Goal: Complete application form

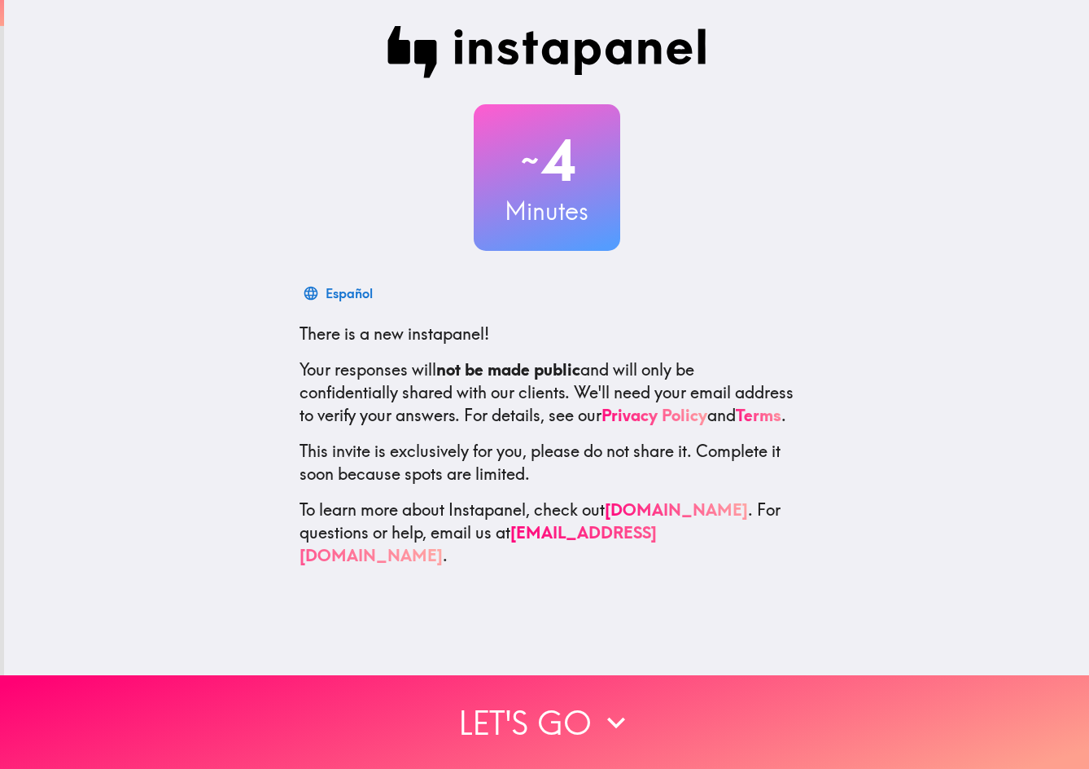
click at [971, 546] on div "~ 4 Minutes Español There is a new instapanel! Your responses will not be made …" at bounding box center [546, 296] width 1085 height 593
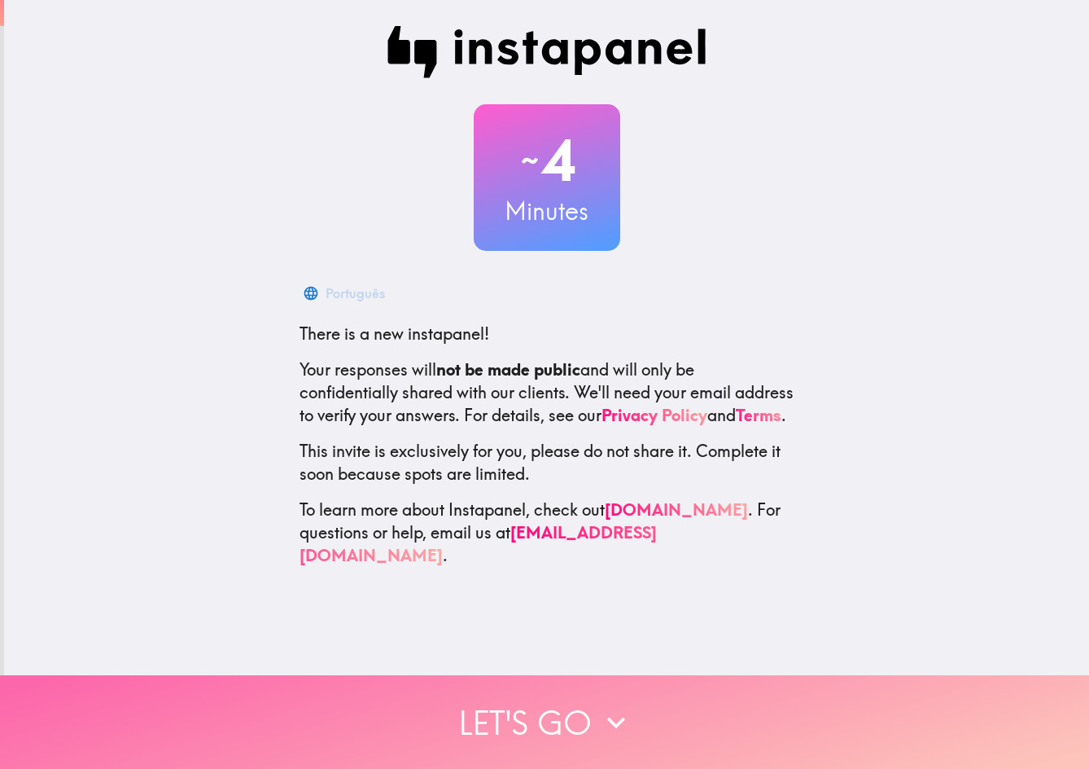
click at [909, 714] on button "Let's go" at bounding box center [544, 722] width 1089 height 94
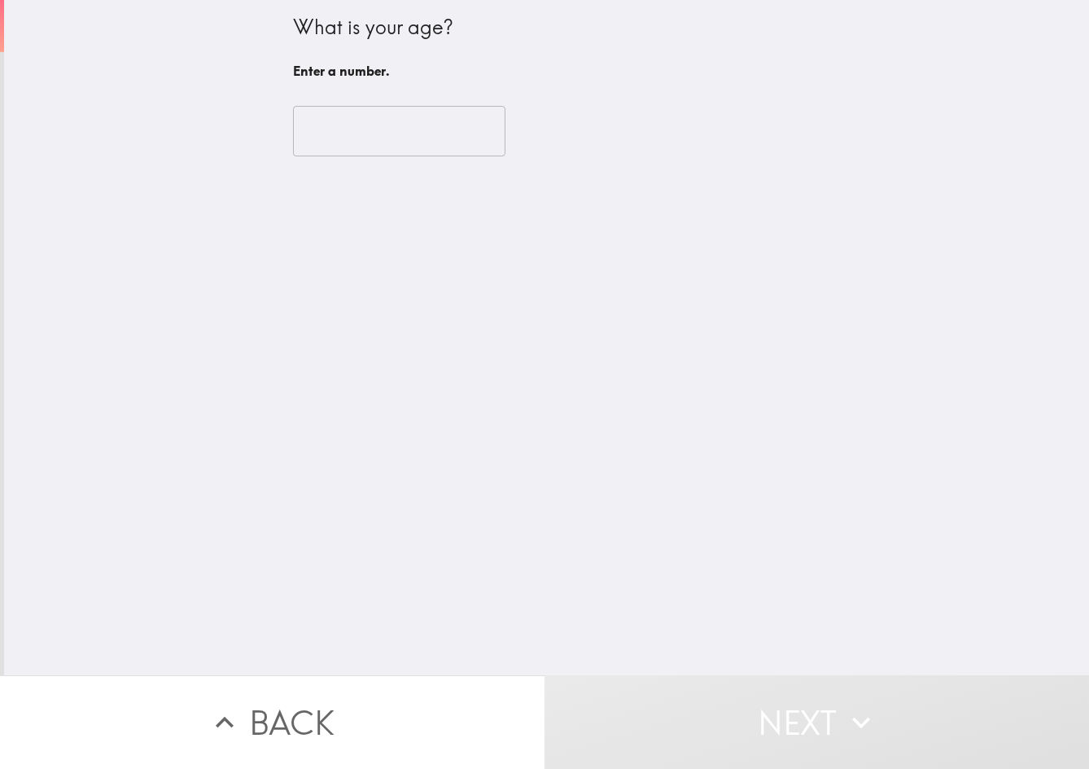
click at [370, 130] on input "number" at bounding box center [399, 131] width 213 height 50
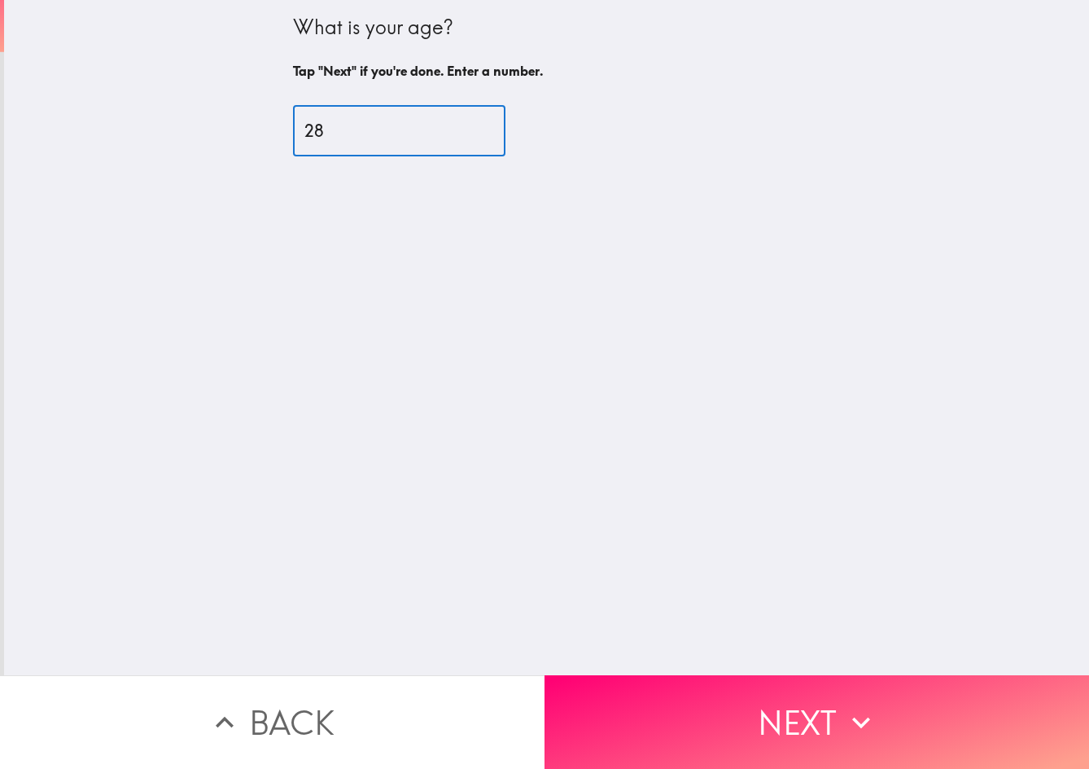
type input "28"
click at [615, 315] on div "What is your age? Tap "Next" if you're done. Enter a number. 28 ​" at bounding box center [546, 337] width 1085 height 675
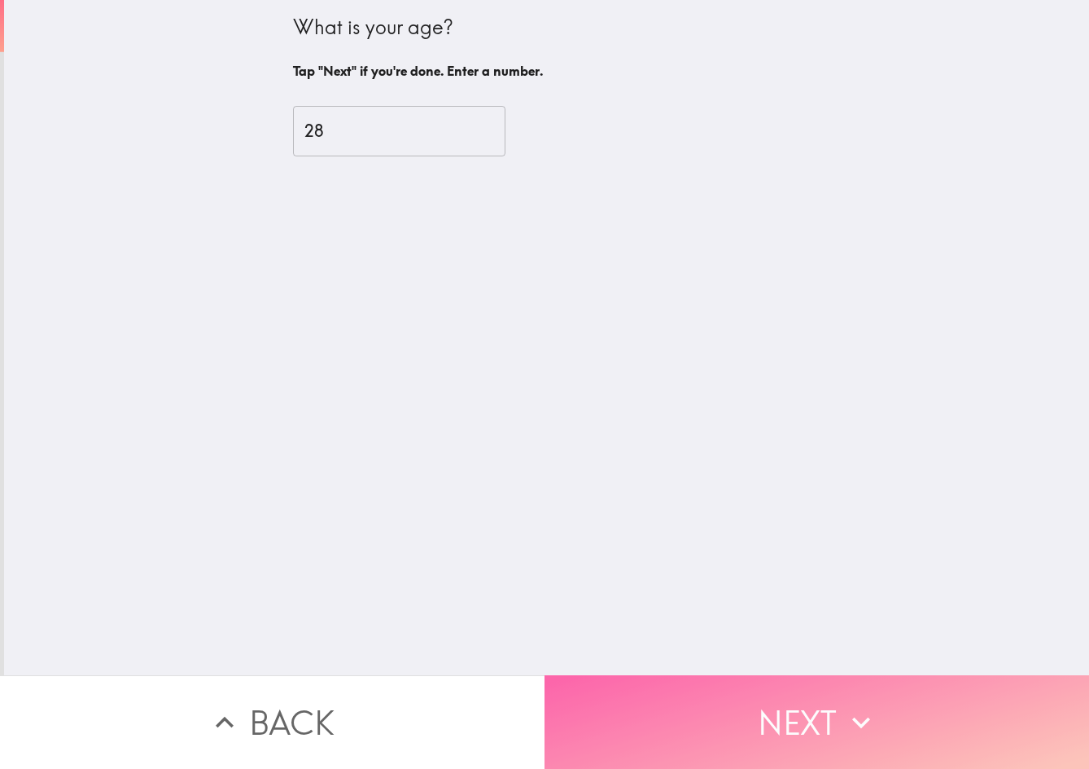
click at [826, 698] on button "Next" at bounding box center [817, 722] width 545 height 94
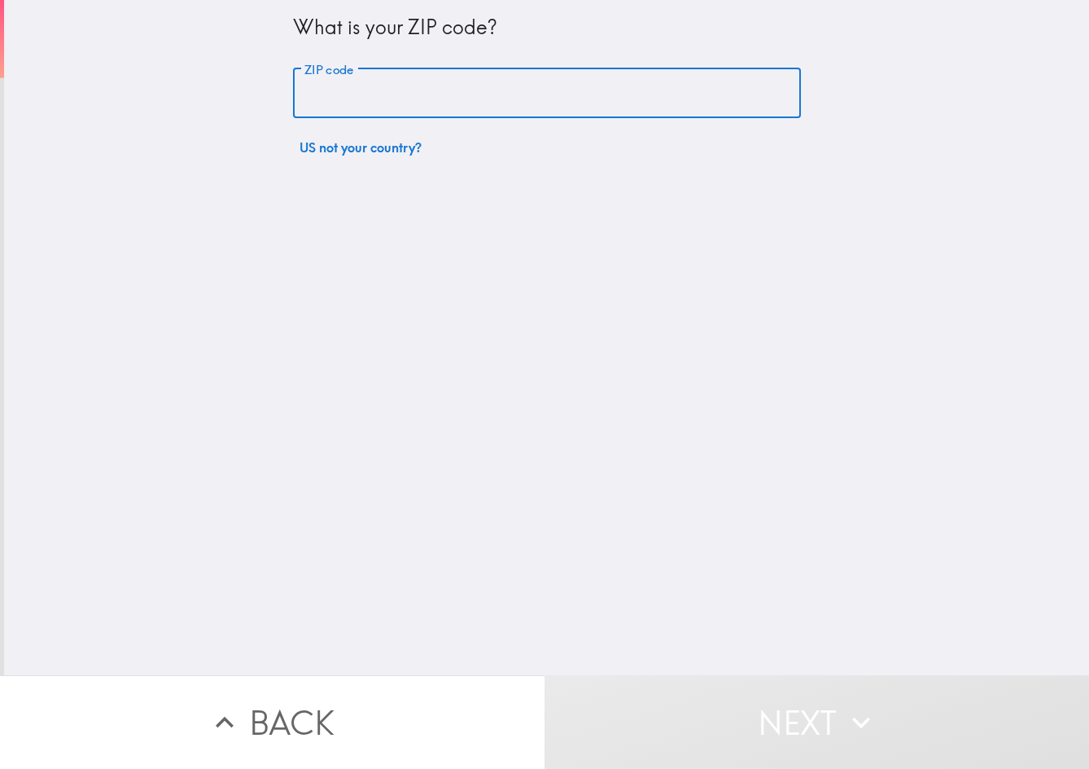
drag, startPoint x: 451, startPoint y: 80, endPoint x: 449, endPoint y: 89, distance: 9.3
click at [451, 80] on input "ZIP code" at bounding box center [547, 93] width 508 height 50
type input "04953"
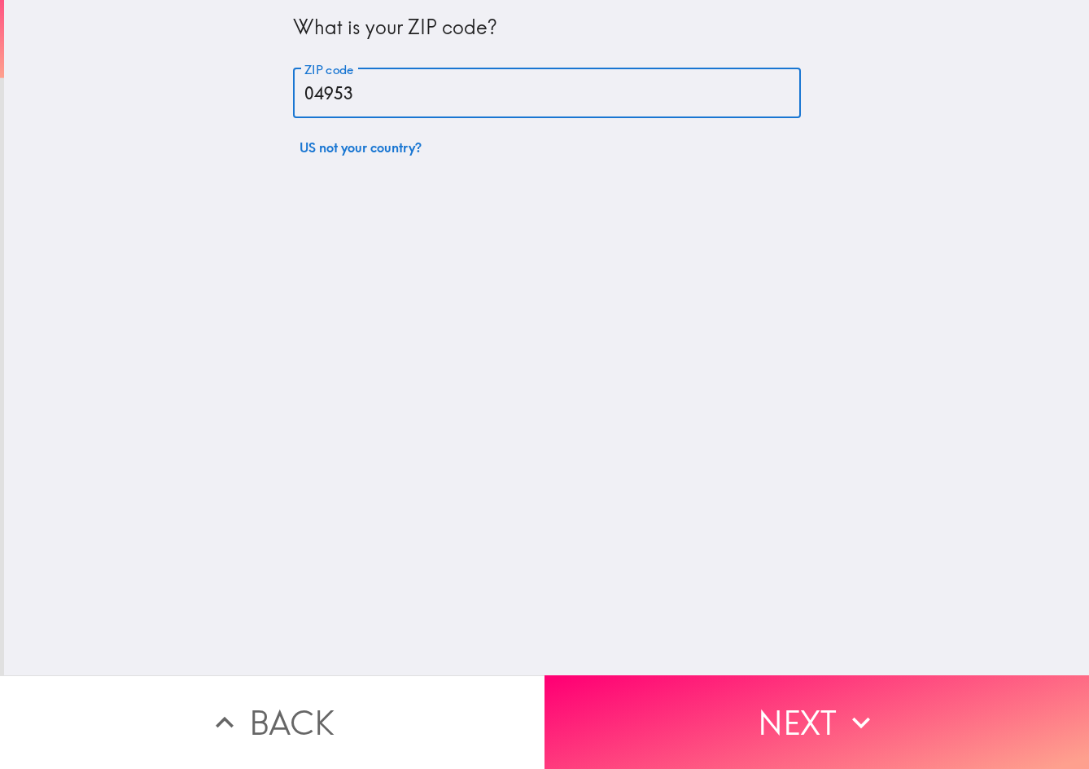
click at [721, 414] on div "What is your ZIP code? ZIP code 04953 ZIP code US not your country?" at bounding box center [546, 337] width 1085 height 675
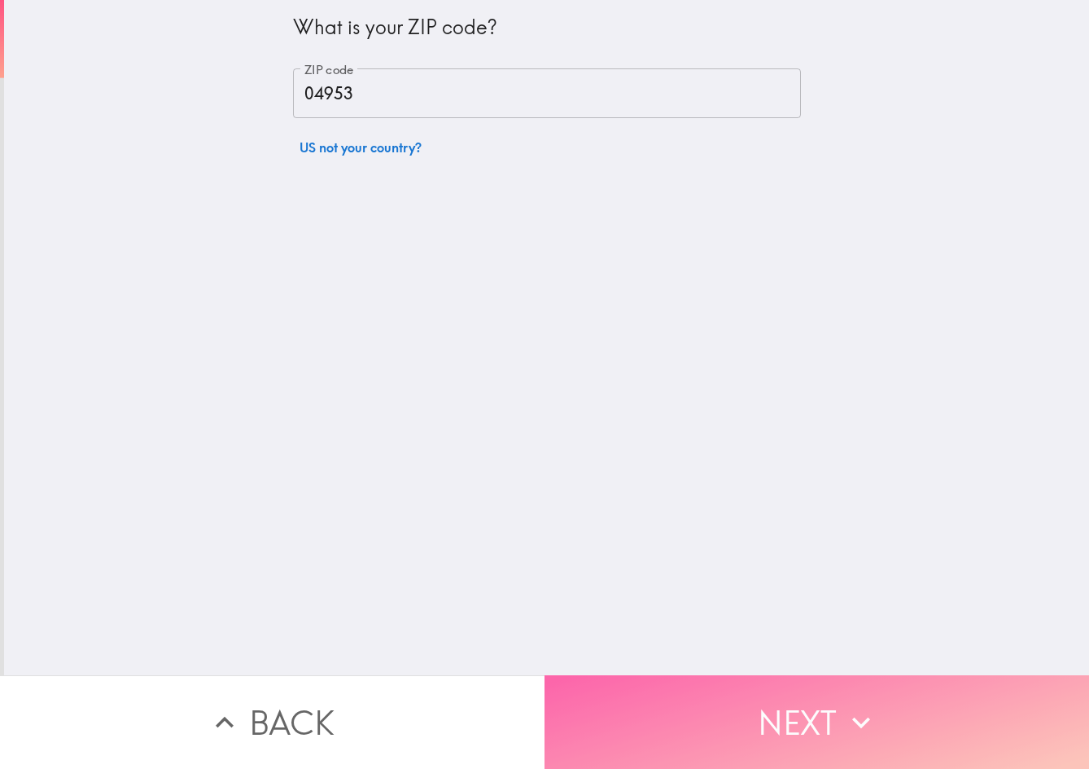
click at [862, 708] on icon "button" at bounding box center [862, 722] width 36 height 36
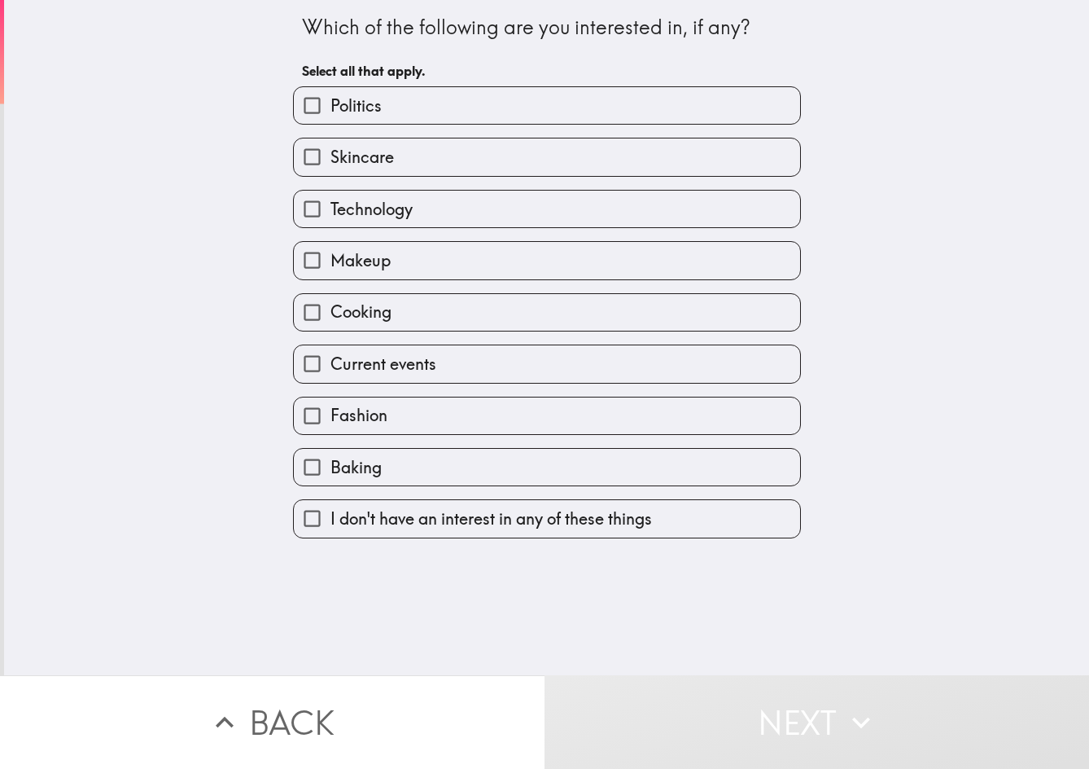
click at [532, 355] on label "Current events" at bounding box center [547, 363] width 506 height 37
click at [331, 355] on input "Current events" at bounding box center [312, 363] width 37 height 37
checkbox input "true"
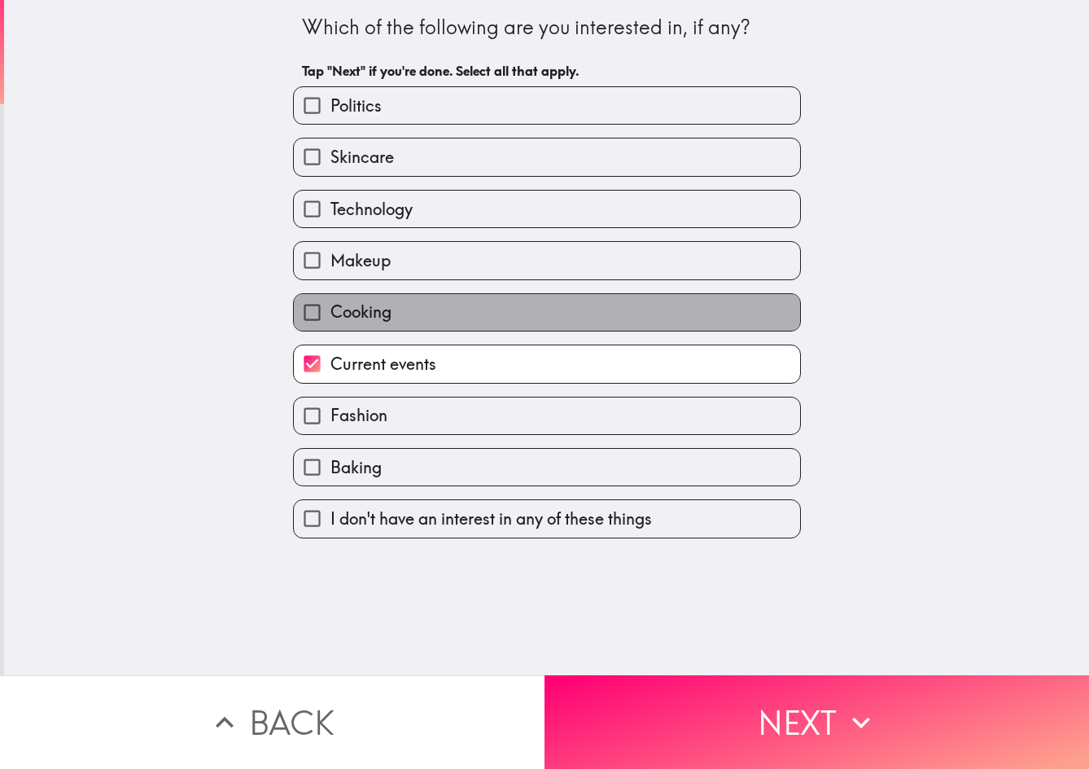
click at [508, 311] on label "Cooking" at bounding box center [547, 312] width 506 height 37
click at [331, 311] on input "Cooking" at bounding box center [312, 312] width 37 height 37
checkbox input "true"
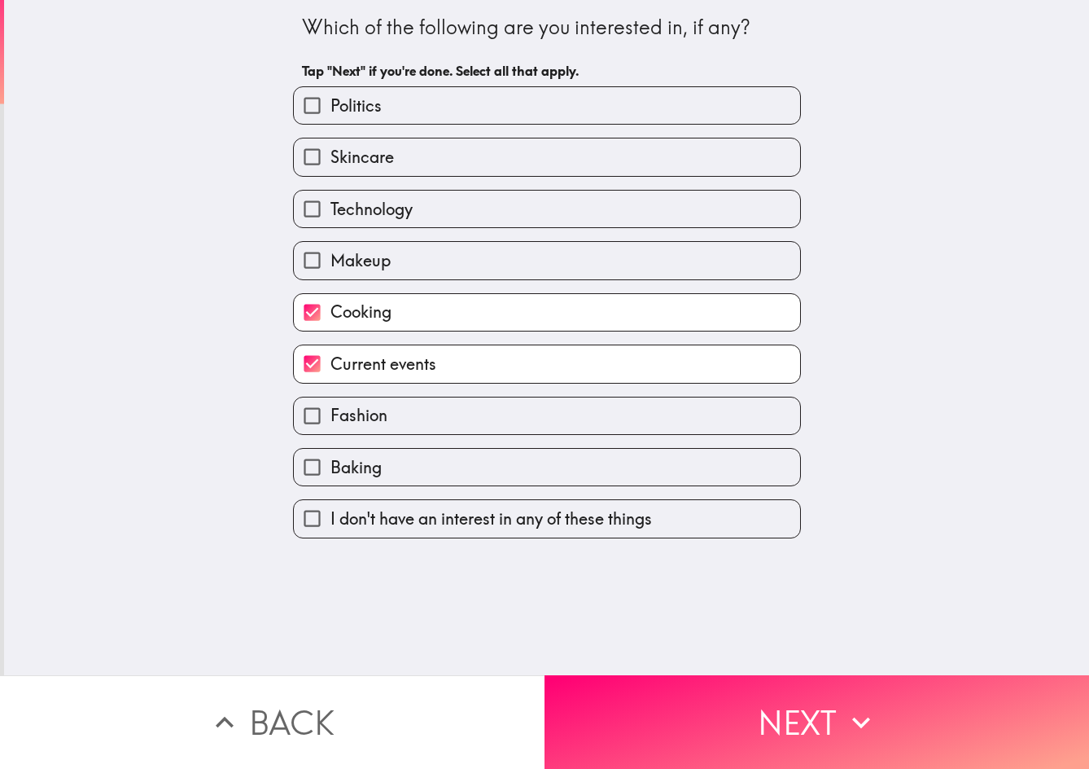
click at [503, 204] on label "Technology" at bounding box center [547, 209] width 506 height 37
click at [331, 204] on input "Technology" at bounding box center [312, 209] width 37 height 37
checkbox input "true"
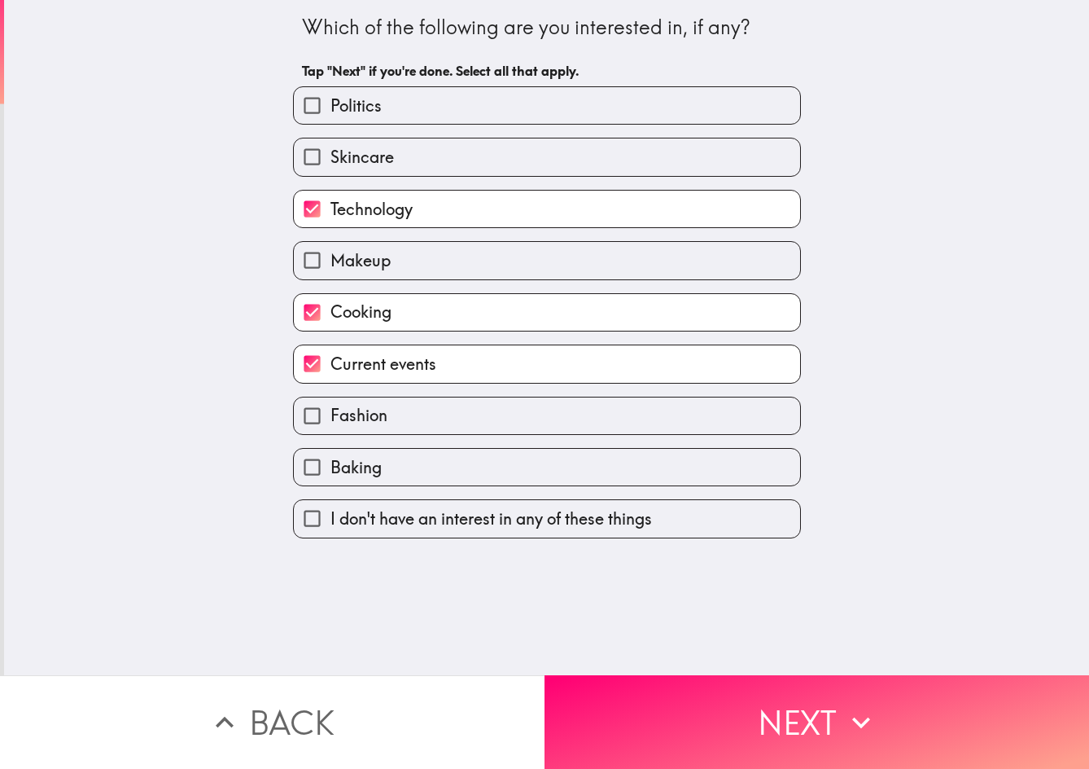
click at [500, 158] on label "Skincare" at bounding box center [547, 156] width 506 height 37
click at [331, 158] on input "Skincare" at bounding box center [312, 156] width 37 height 37
checkbox input "true"
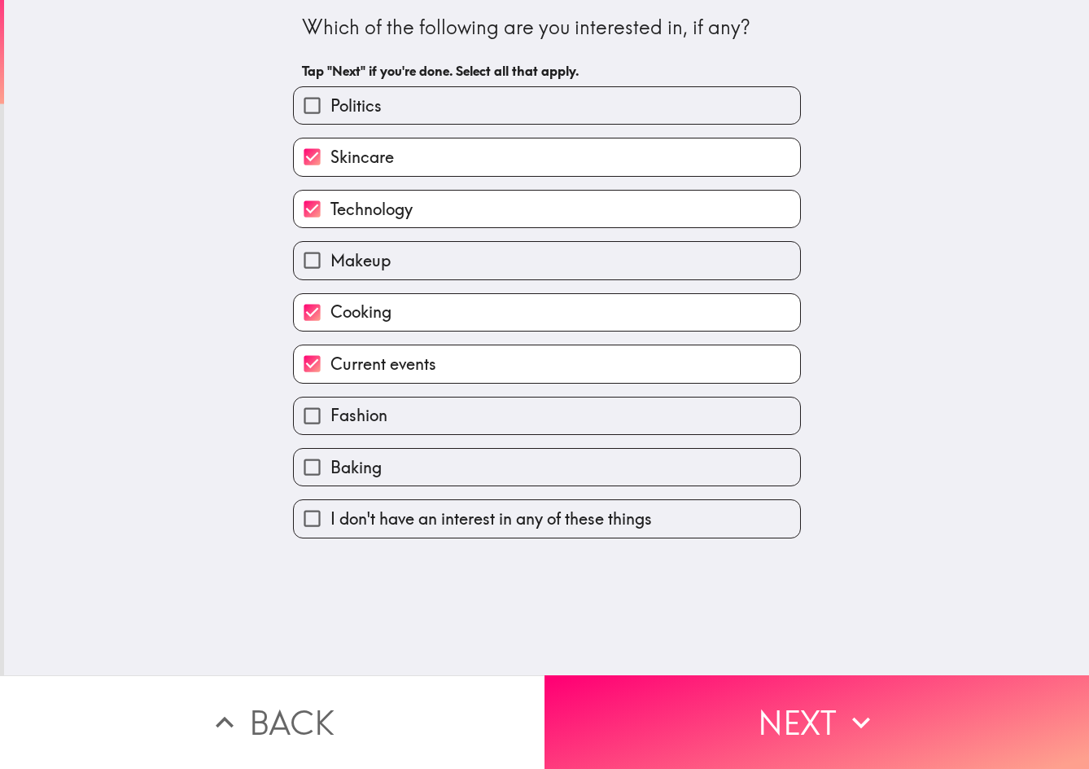
click at [500, 109] on label "Politics" at bounding box center [547, 105] width 506 height 37
click at [331, 109] on input "Politics" at bounding box center [312, 105] width 37 height 37
checkbox input "true"
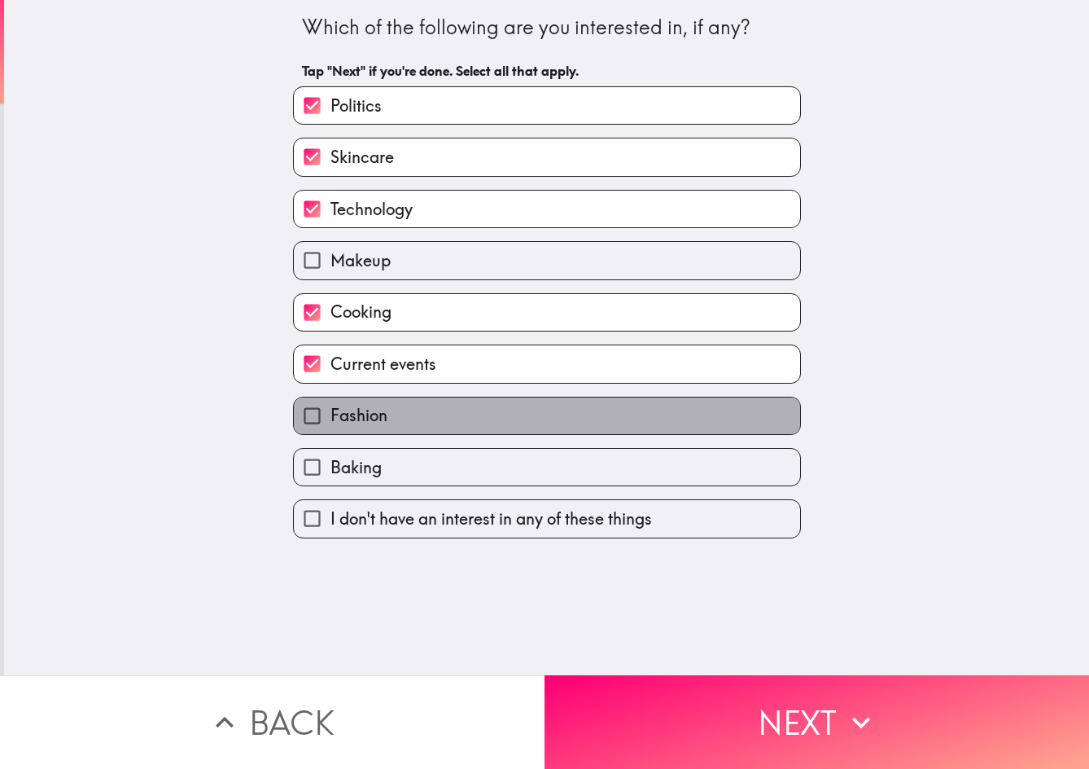
click at [483, 428] on label "Fashion" at bounding box center [547, 415] width 506 height 37
click at [331, 428] on input "Fashion" at bounding box center [312, 415] width 37 height 37
checkbox input "true"
click at [473, 480] on label "Baking" at bounding box center [547, 467] width 506 height 37
click at [331, 480] on input "Baking" at bounding box center [312, 467] width 37 height 37
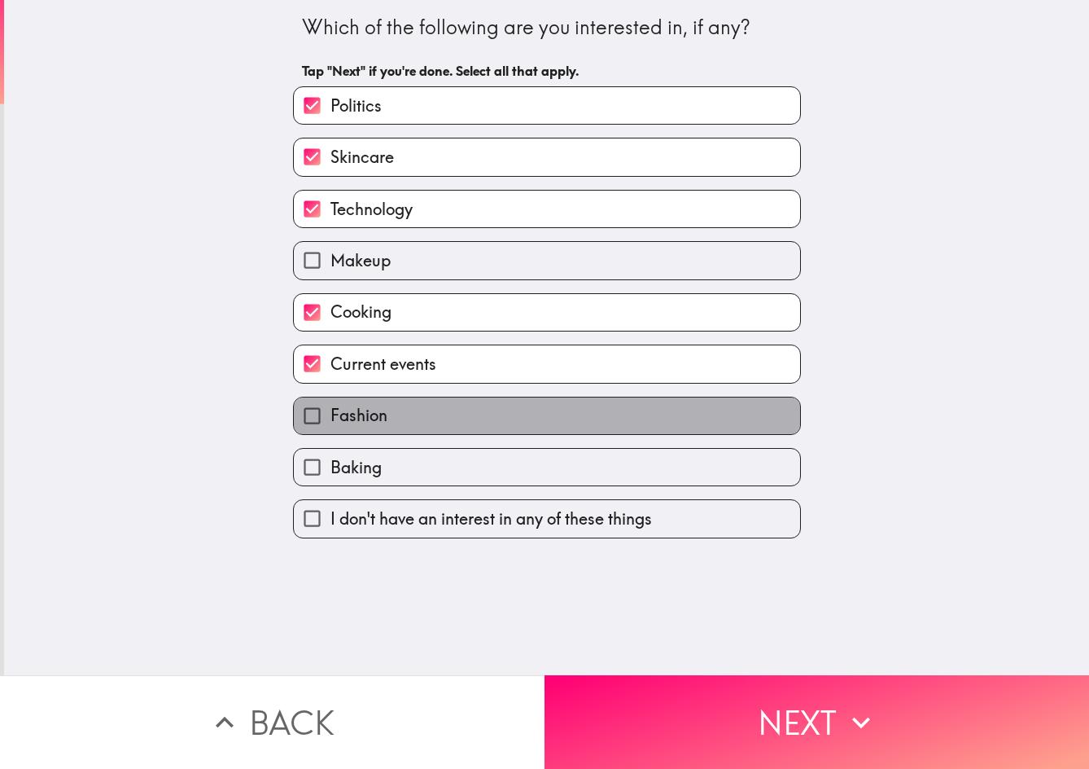
checkbox input "true"
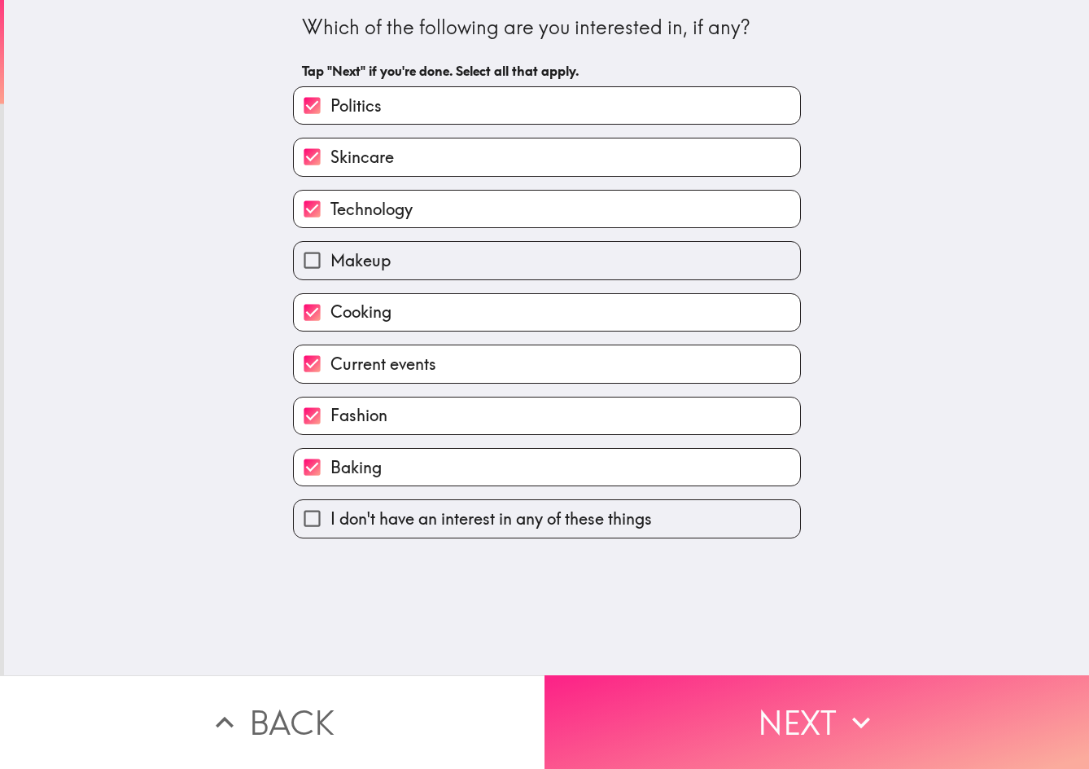
click at [741, 682] on button "Next" at bounding box center [817, 722] width 545 height 94
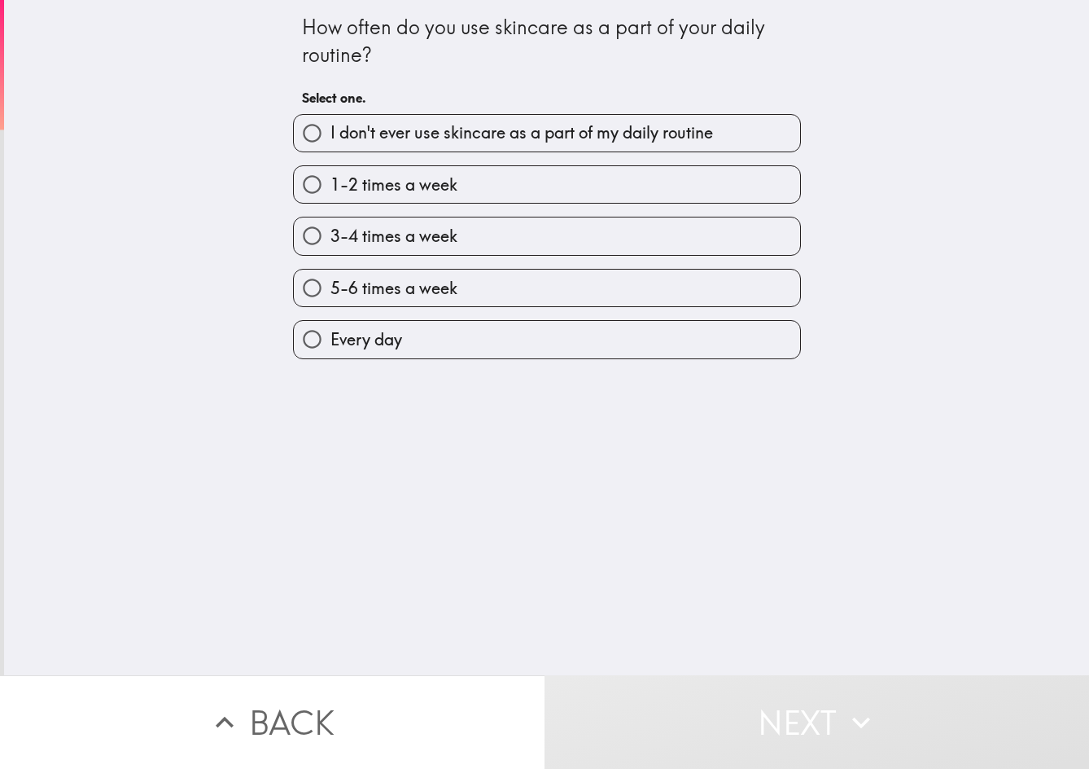
click at [607, 238] on label "3-4 times a week" at bounding box center [547, 235] width 506 height 37
click at [331, 238] on input "3-4 times a week" at bounding box center [312, 235] width 37 height 37
radio input "true"
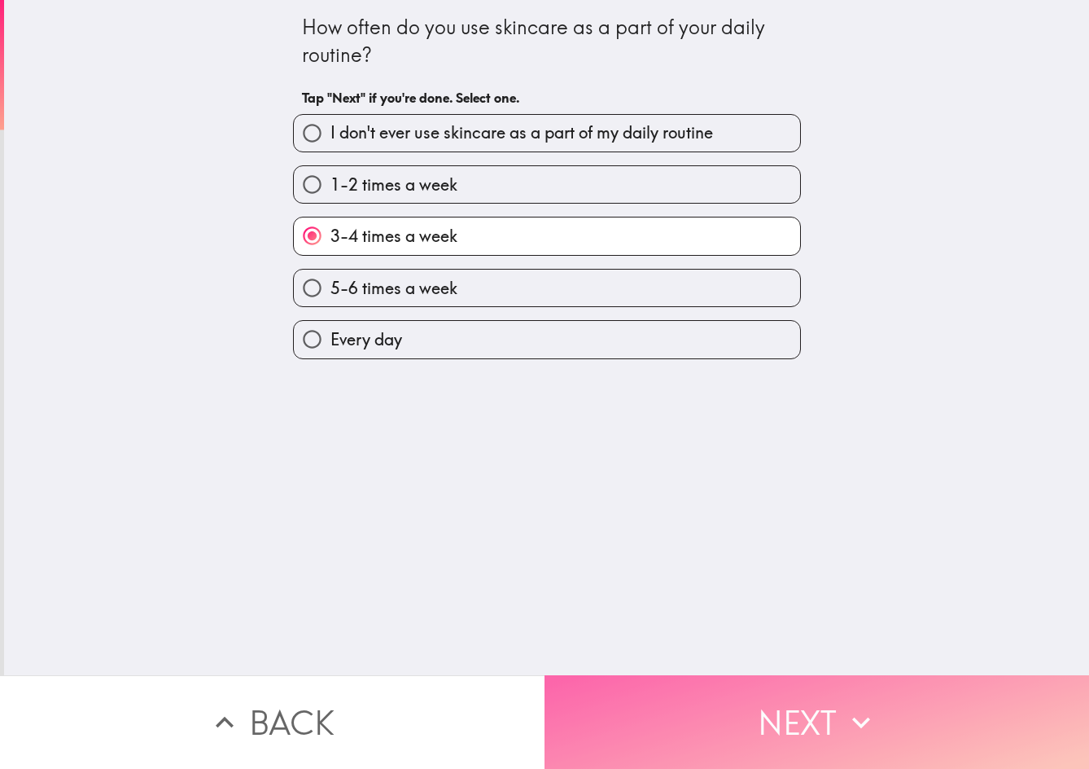
click at [771, 677] on button "Next" at bounding box center [817, 722] width 545 height 94
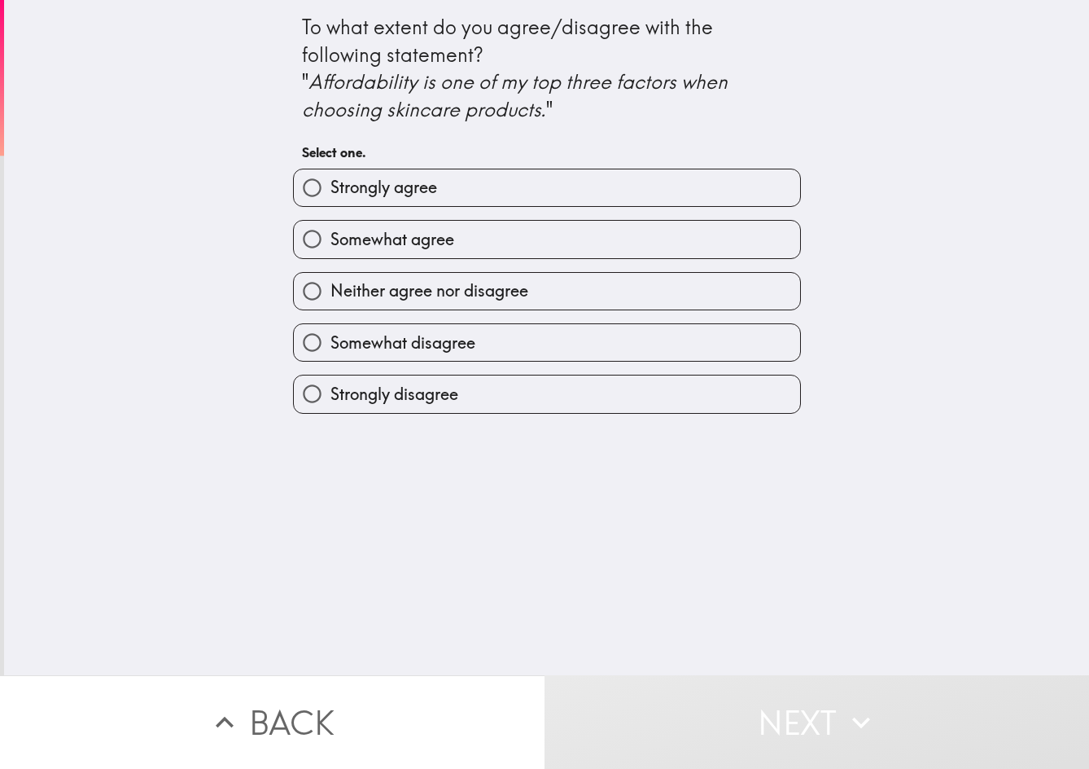
click at [668, 183] on label "Strongly agree" at bounding box center [547, 187] width 506 height 37
click at [331, 183] on input "Strongly agree" at bounding box center [312, 187] width 37 height 37
radio input "true"
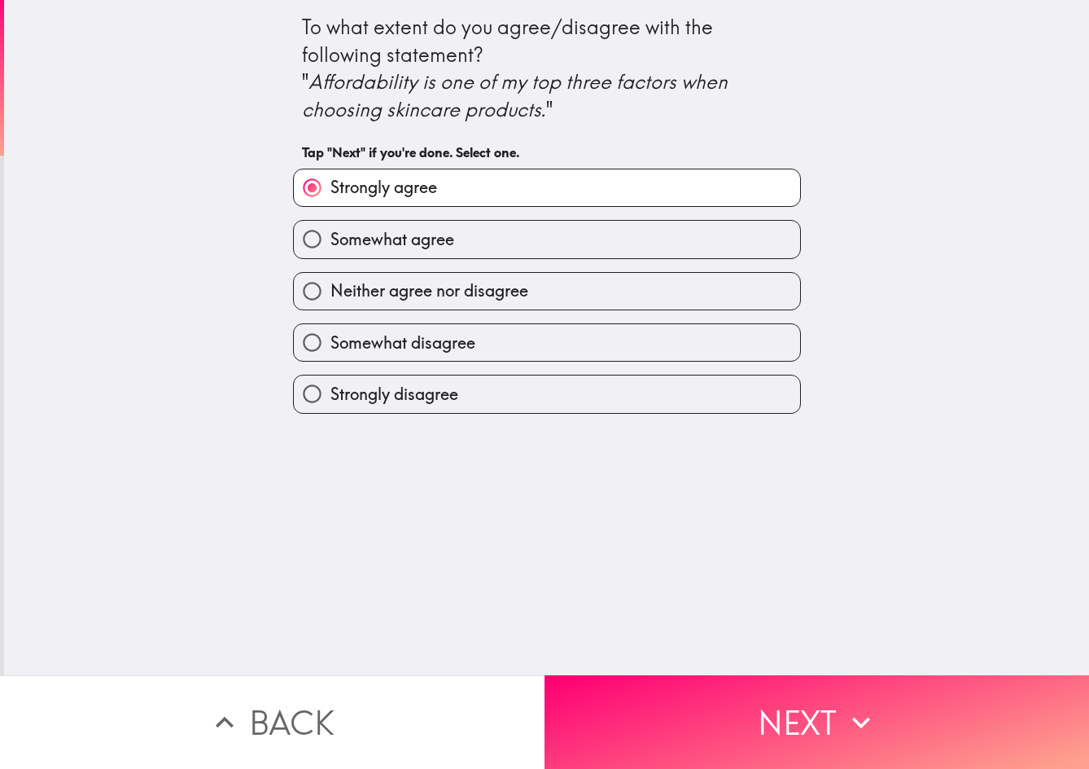
click at [548, 241] on label "Somewhat agree" at bounding box center [547, 239] width 506 height 37
click at [331, 241] on input "Somewhat agree" at bounding box center [312, 239] width 37 height 37
radio input "true"
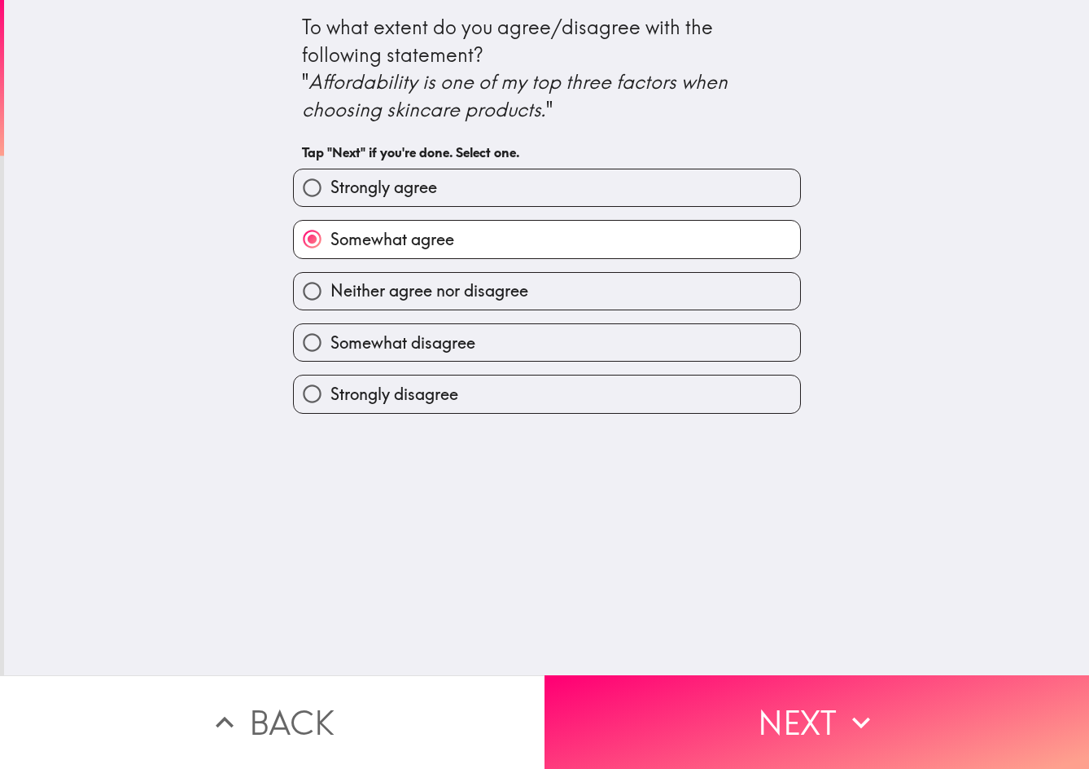
click at [593, 187] on label "Strongly agree" at bounding box center [547, 187] width 506 height 37
click at [331, 187] on input "Strongly agree" at bounding box center [312, 187] width 37 height 37
radio input "true"
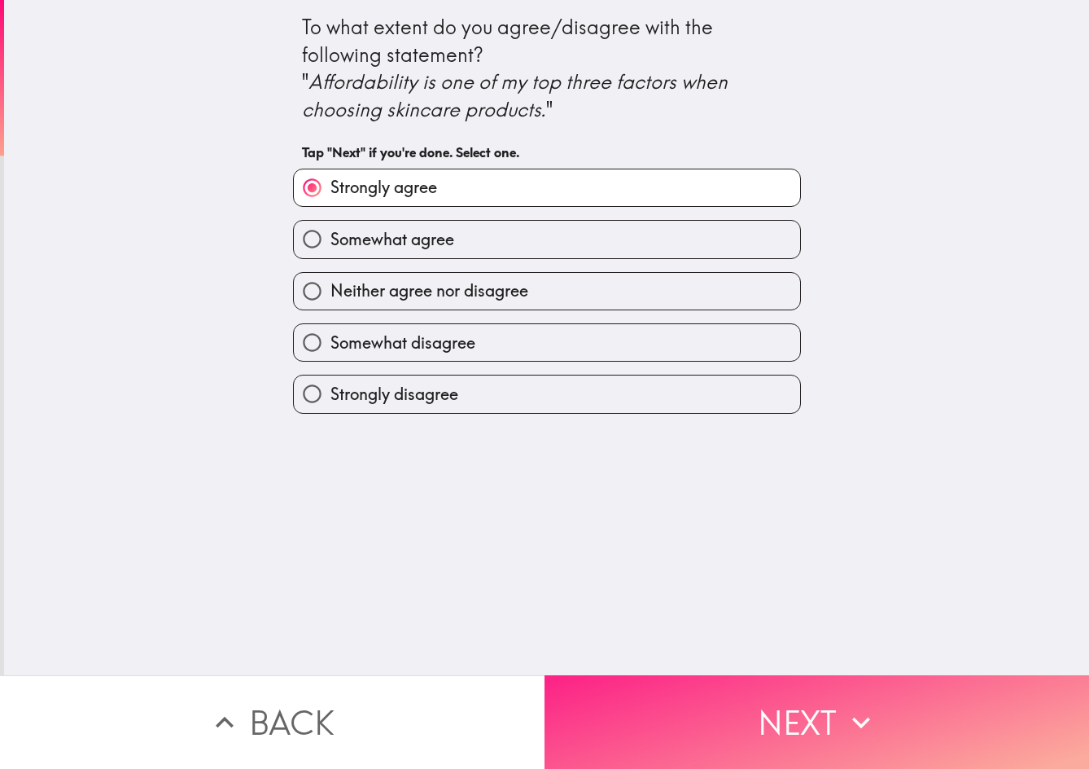
click at [810, 700] on button "Next" at bounding box center [817, 722] width 545 height 94
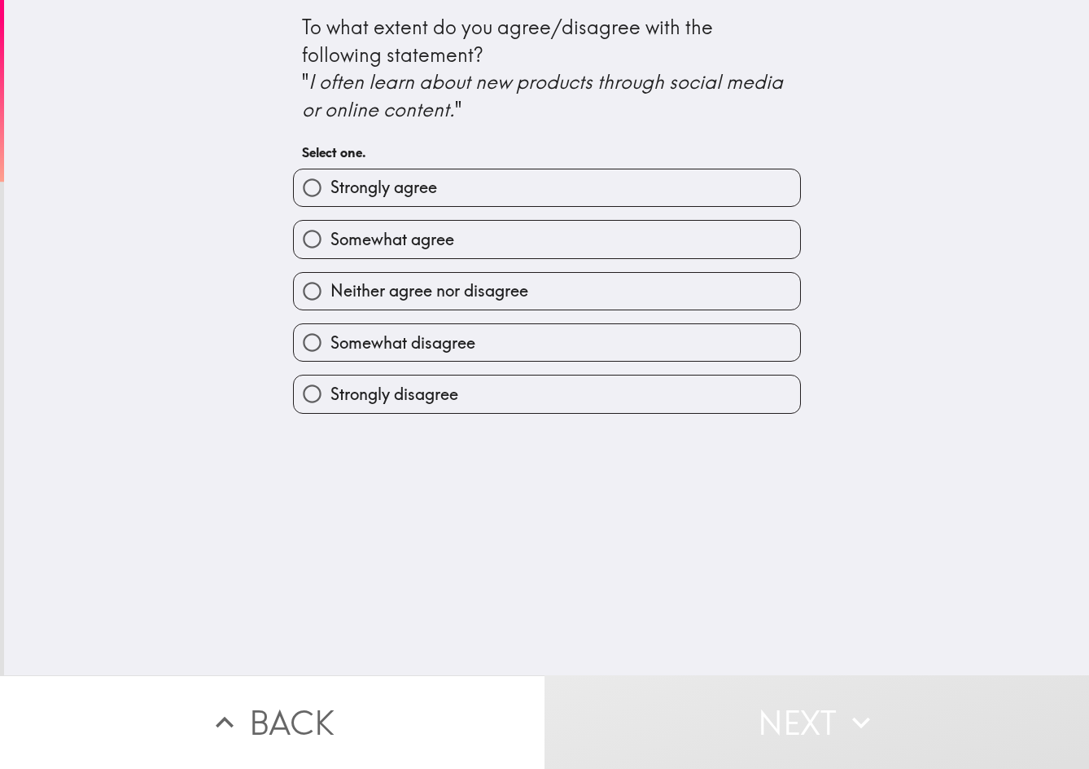
click at [665, 186] on label "Strongly agree" at bounding box center [547, 187] width 506 height 37
click at [331, 186] on input "Strongly agree" at bounding box center [312, 187] width 37 height 37
radio input "true"
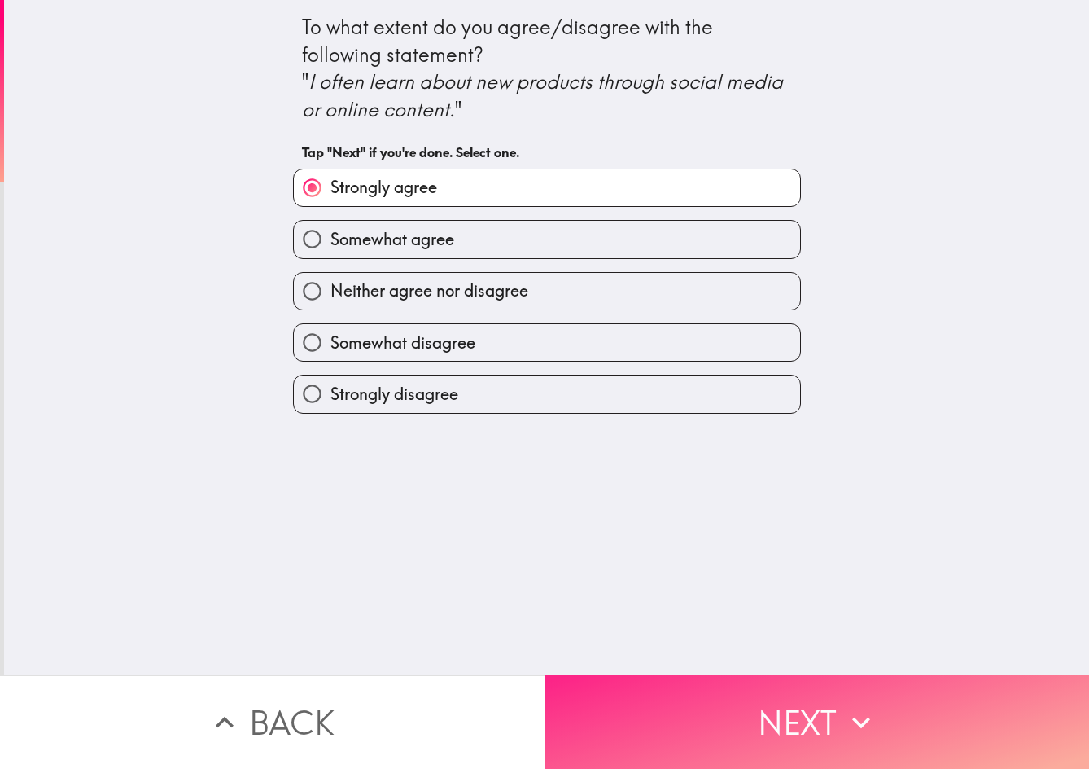
click at [841, 681] on button "Next" at bounding box center [817, 722] width 545 height 94
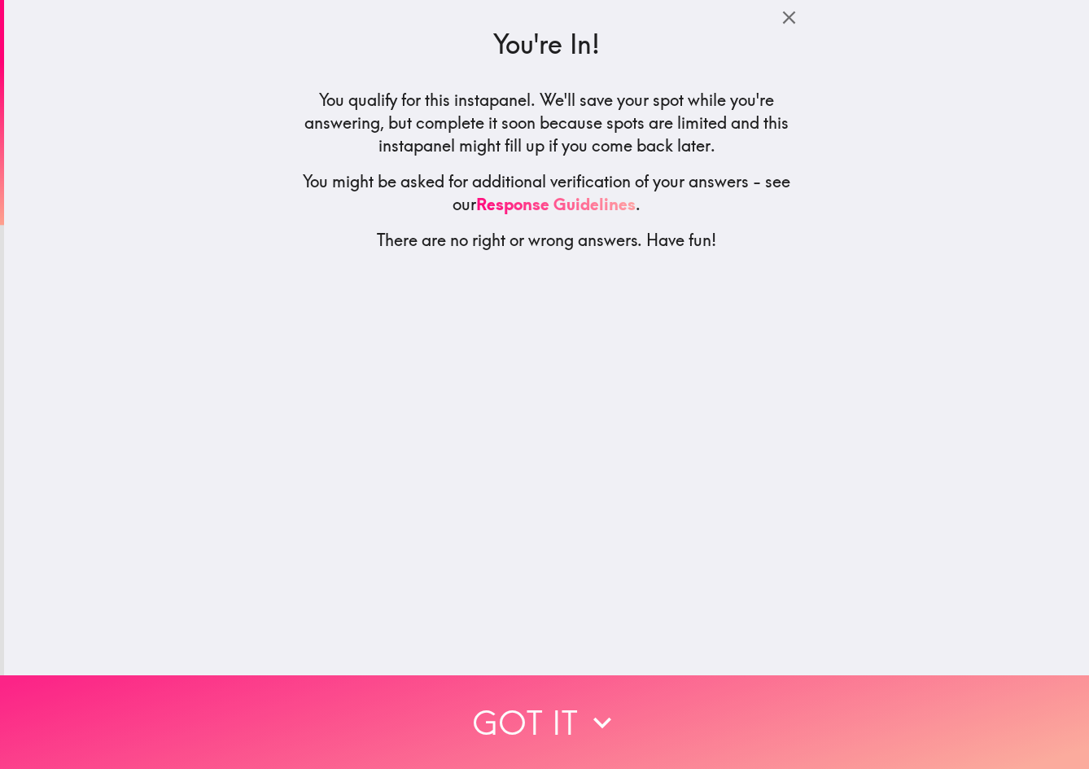
click at [617, 713] on button "Got it" at bounding box center [544, 722] width 1089 height 94
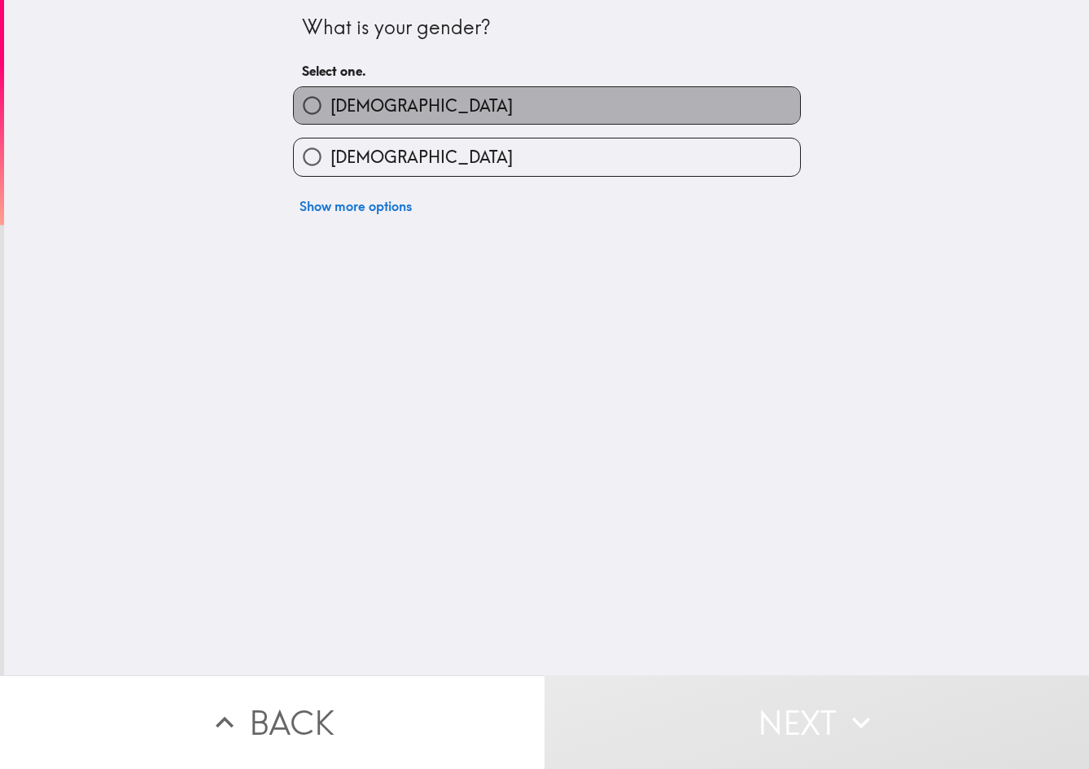
click at [581, 112] on label "[DEMOGRAPHIC_DATA]" at bounding box center [547, 105] width 506 height 37
click at [331, 112] on input "[DEMOGRAPHIC_DATA]" at bounding box center [312, 105] width 37 height 37
radio input "true"
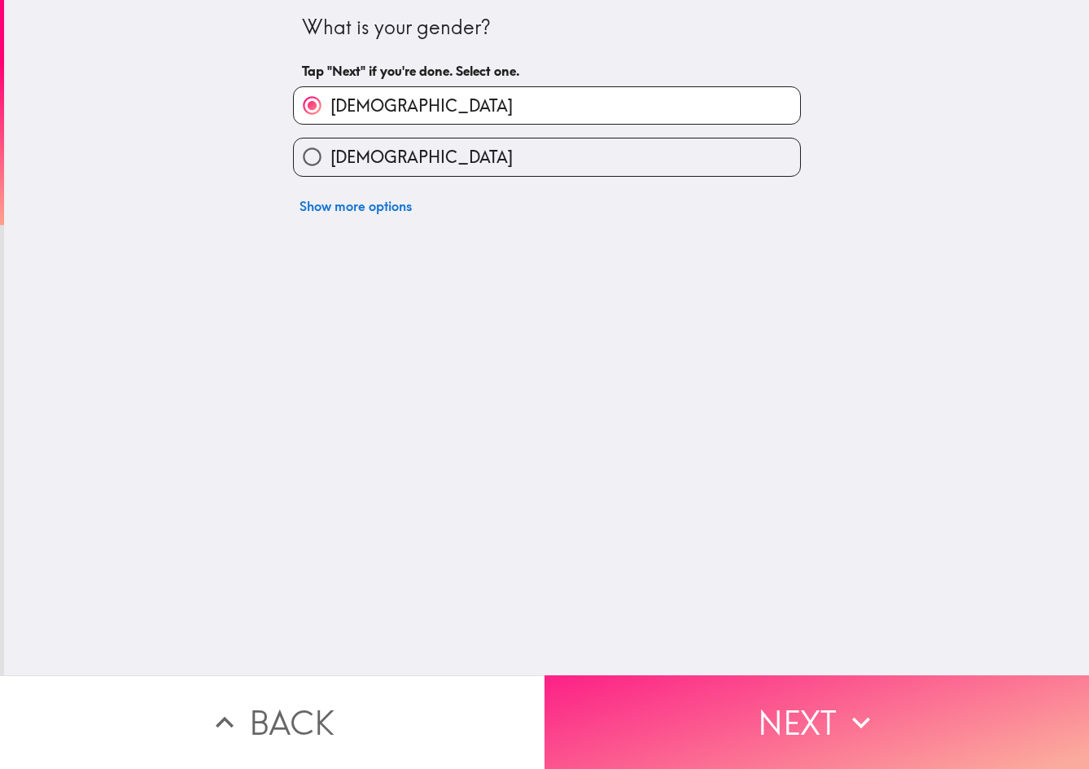
click at [747, 738] on button "Next" at bounding box center [817, 722] width 545 height 94
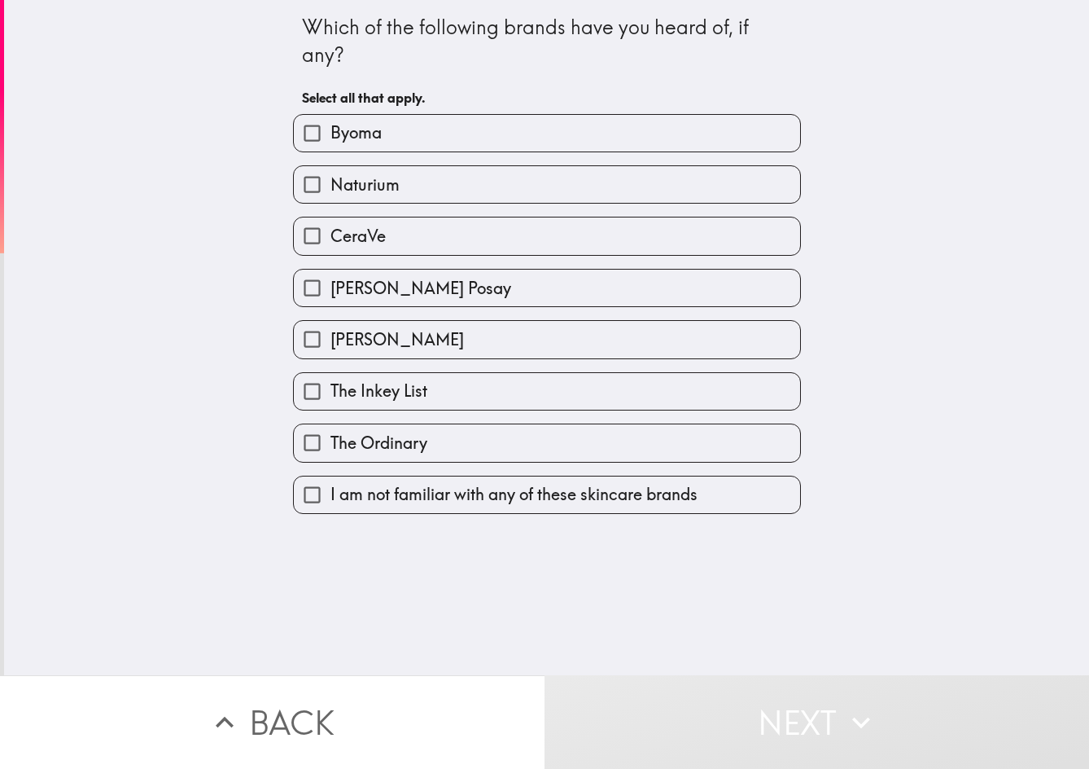
click at [536, 288] on label "[PERSON_NAME] Posay" at bounding box center [547, 288] width 506 height 37
click at [331, 288] on input "[PERSON_NAME] Posay" at bounding box center [312, 288] width 37 height 37
checkbox input "true"
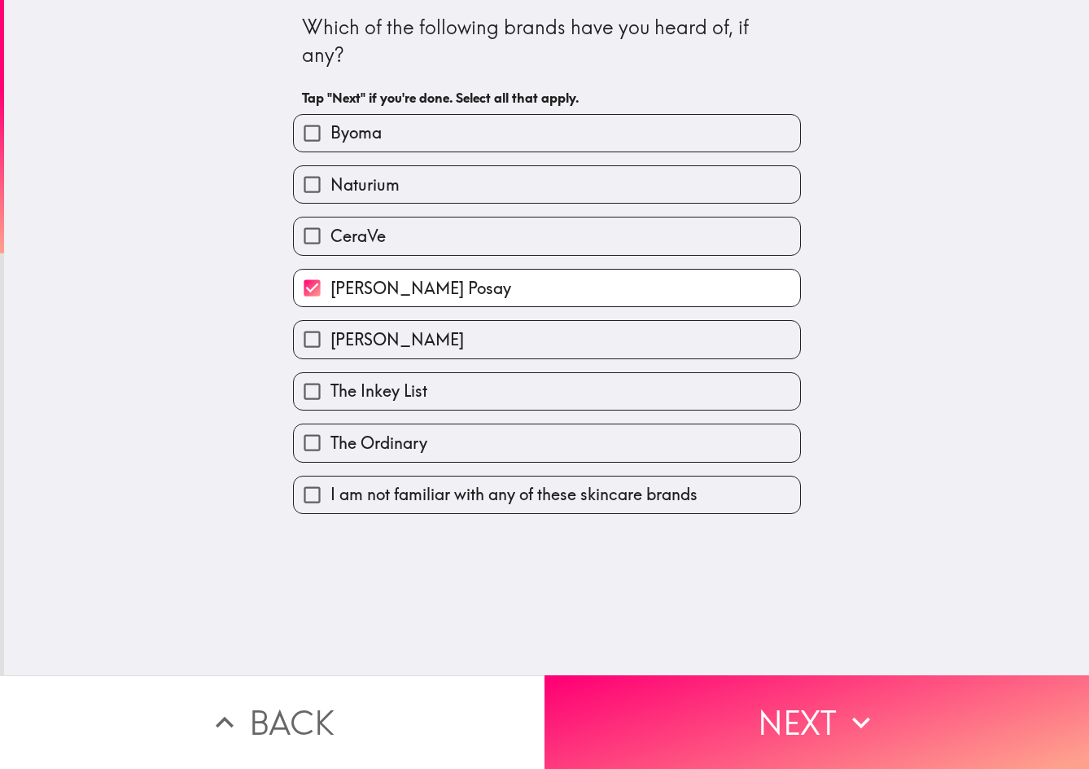
click at [522, 238] on label "CeraVe" at bounding box center [547, 235] width 506 height 37
click at [331, 238] on input "CeraVe" at bounding box center [312, 235] width 37 height 37
checkbox input "true"
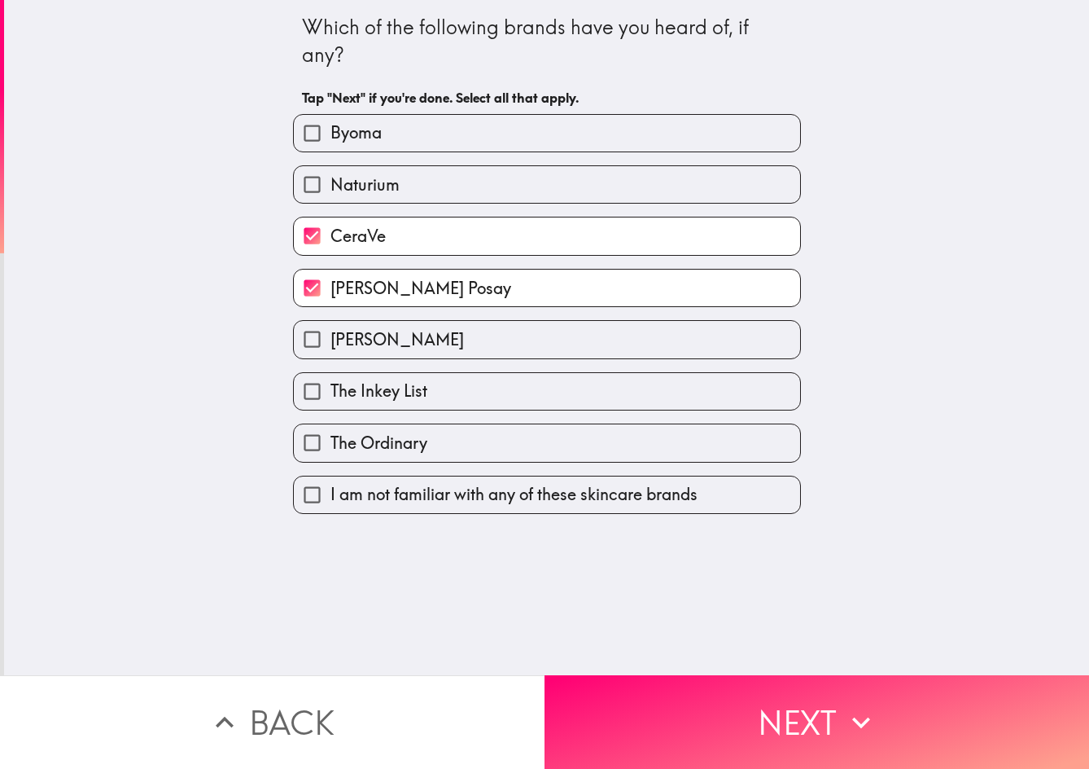
click at [508, 180] on label "Naturium" at bounding box center [547, 184] width 506 height 37
click at [331, 180] on input "Naturium" at bounding box center [312, 184] width 37 height 37
checkbox input "true"
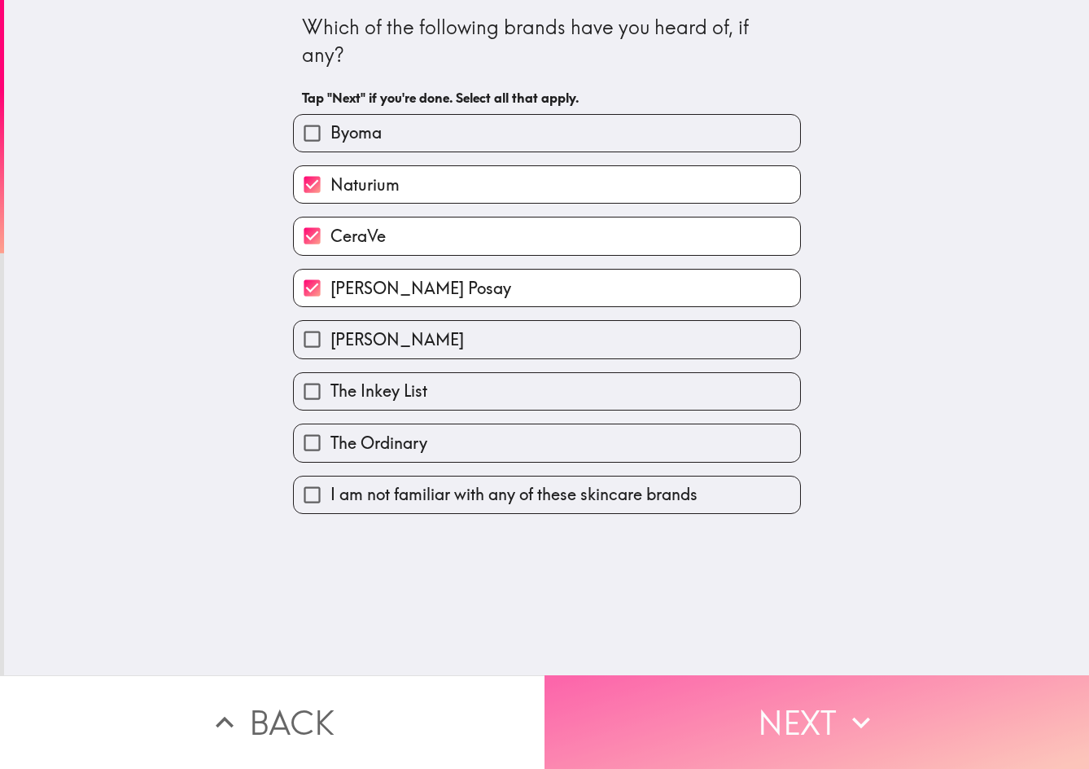
click at [695, 703] on button "Next" at bounding box center [817, 722] width 545 height 94
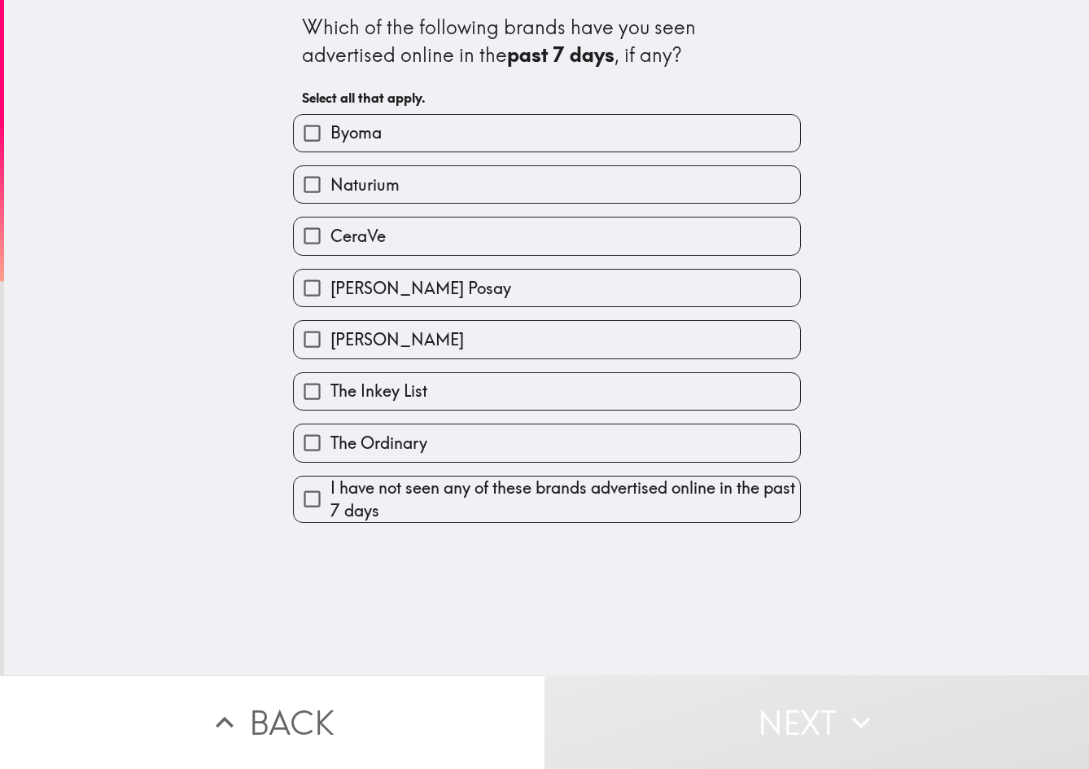
click at [545, 282] on label "[PERSON_NAME] Posay" at bounding box center [547, 288] width 506 height 37
click at [331, 282] on input "[PERSON_NAME] Posay" at bounding box center [312, 288] width 37 height 37
checkbox input "true"
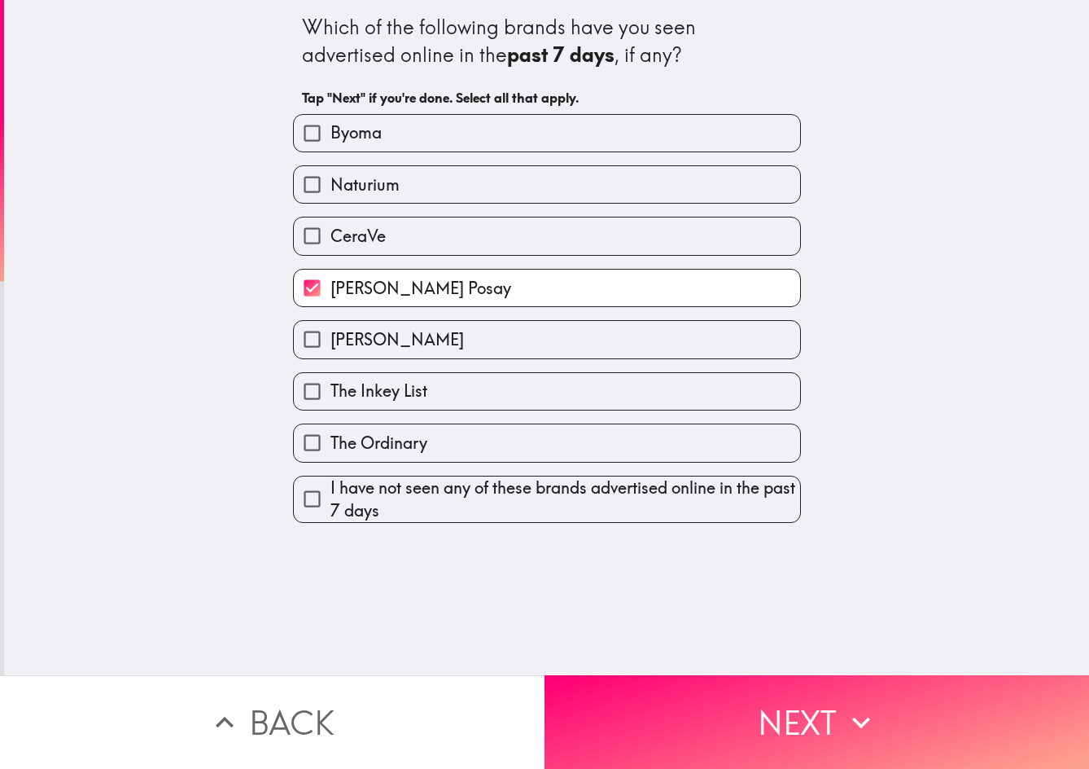
click at [521, 239] on label "CeraVe" at bounding box center [547, 235] width 506 height 37
click at [331, 239] on input "CeraVe" at bounding box center [312, 235] width 37 height 37
checkbox input "true"
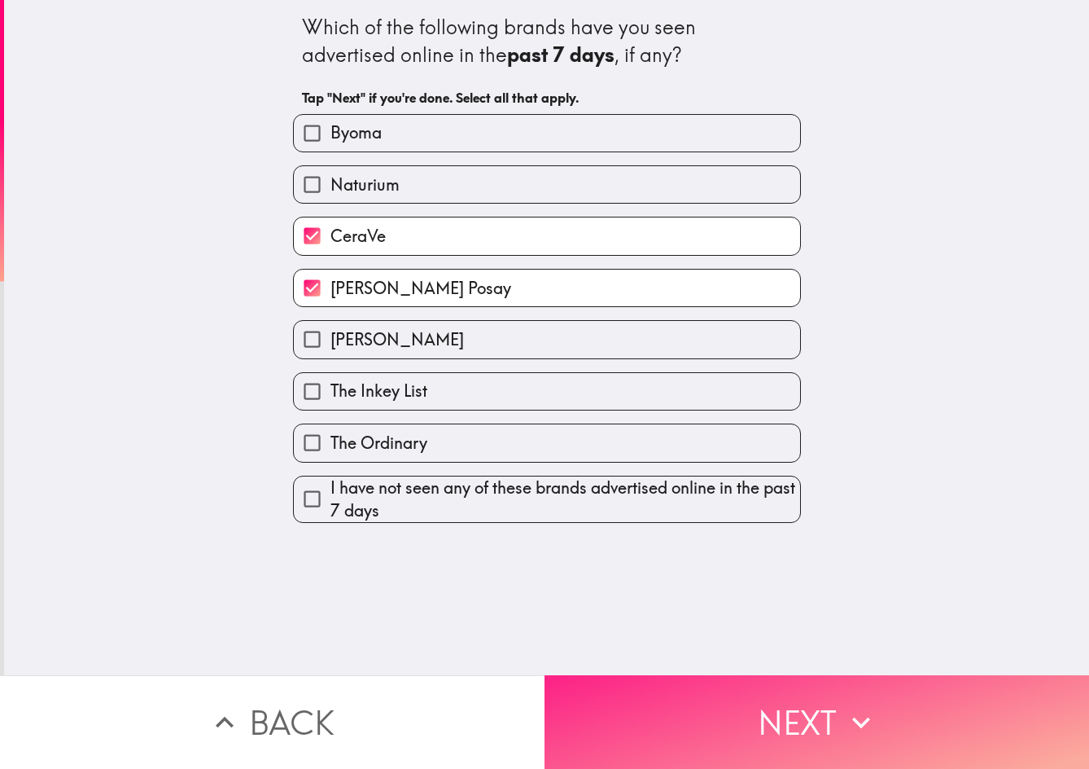
click at [671, 690] on button "Next" at bounding box center [817, 722] width 545 height 94
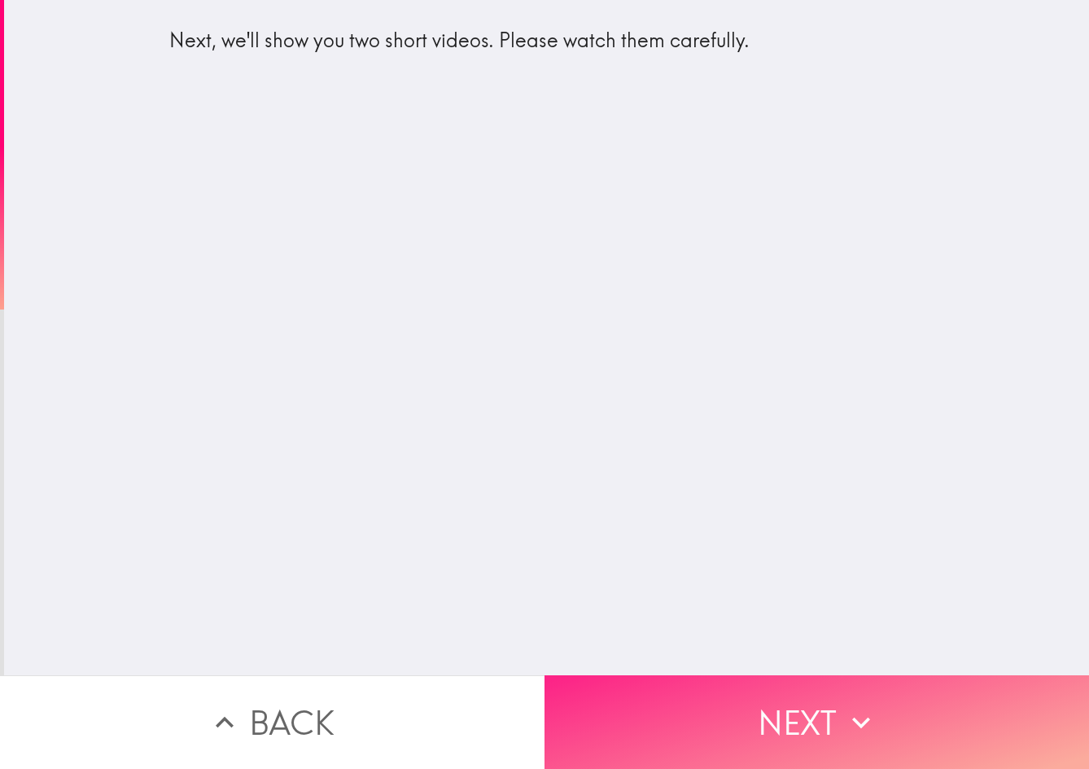
click at [718, 738] on button "Next" at bounding box center [817, 722] width 545 height 94
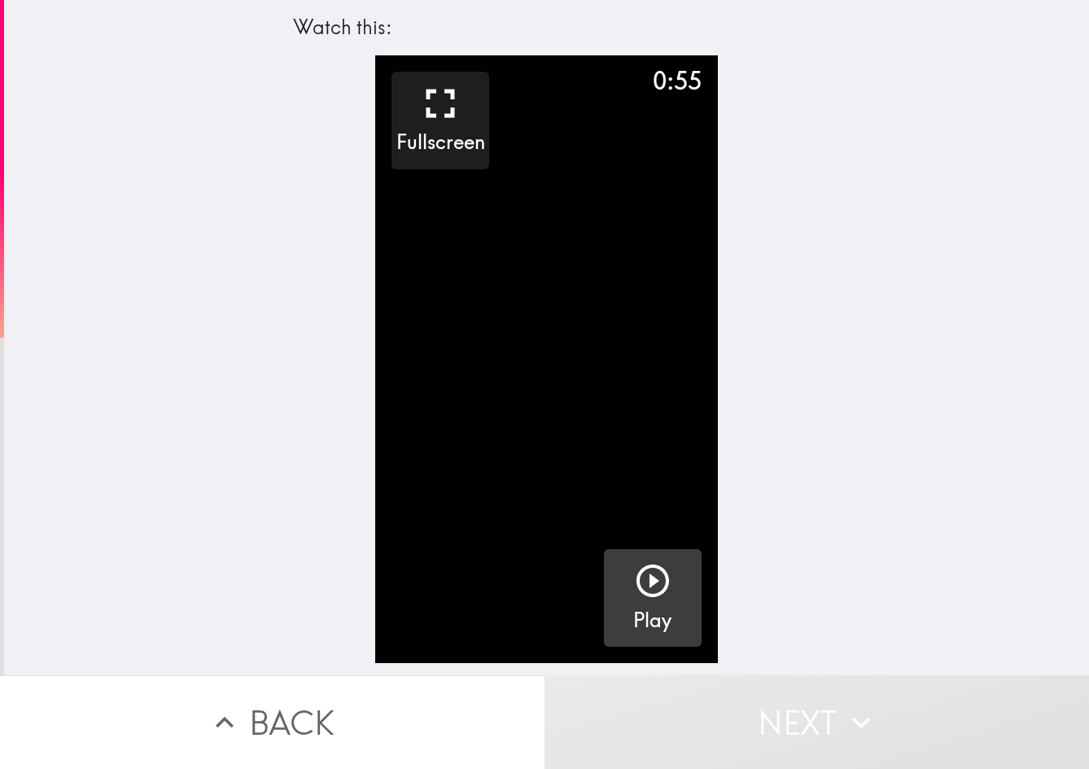
click at [644, 585] on icon "button" at bounding box center [652, 580] width 39 height 39
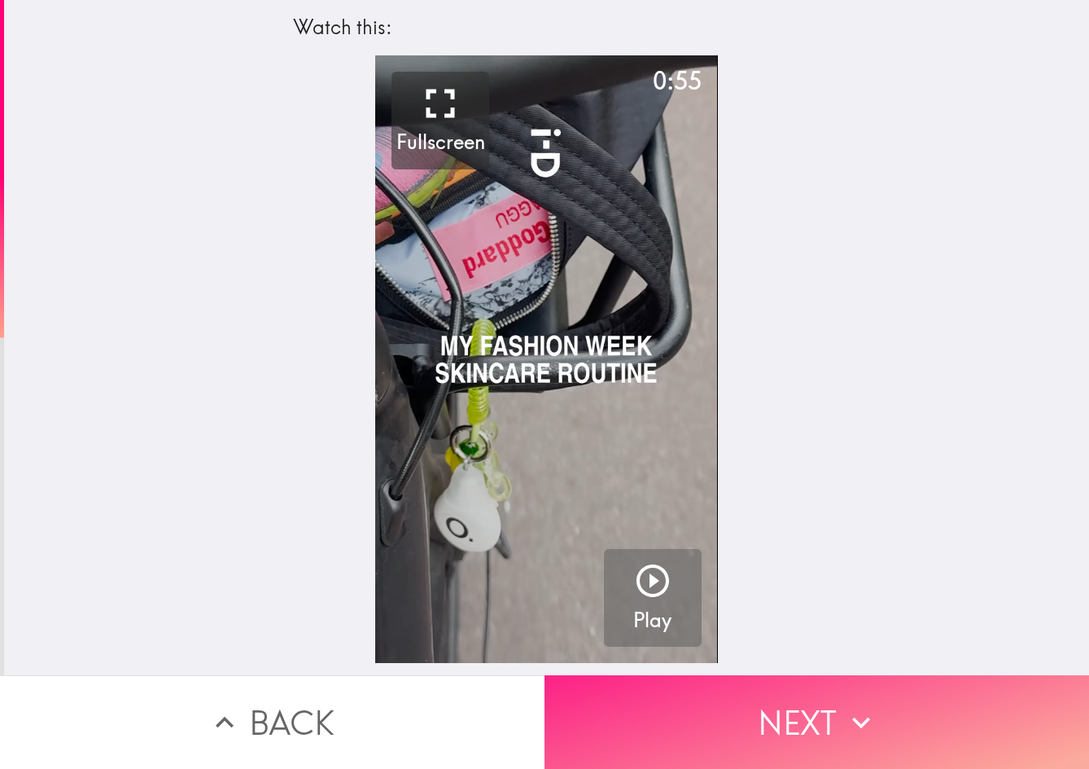
click at [905, 694] on button "Next" at bounding box center [817, 722] width 545 height 94
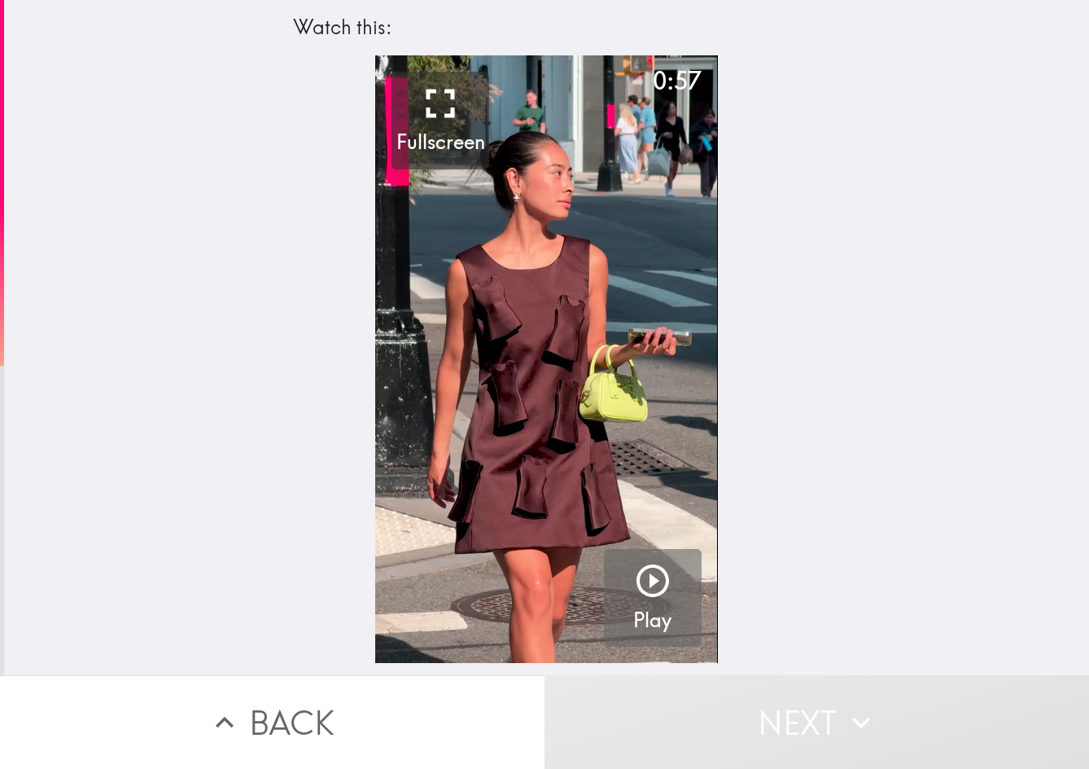
click at [674, 569] on button "Play" at bounding box center [653, 598] width 98 height 98
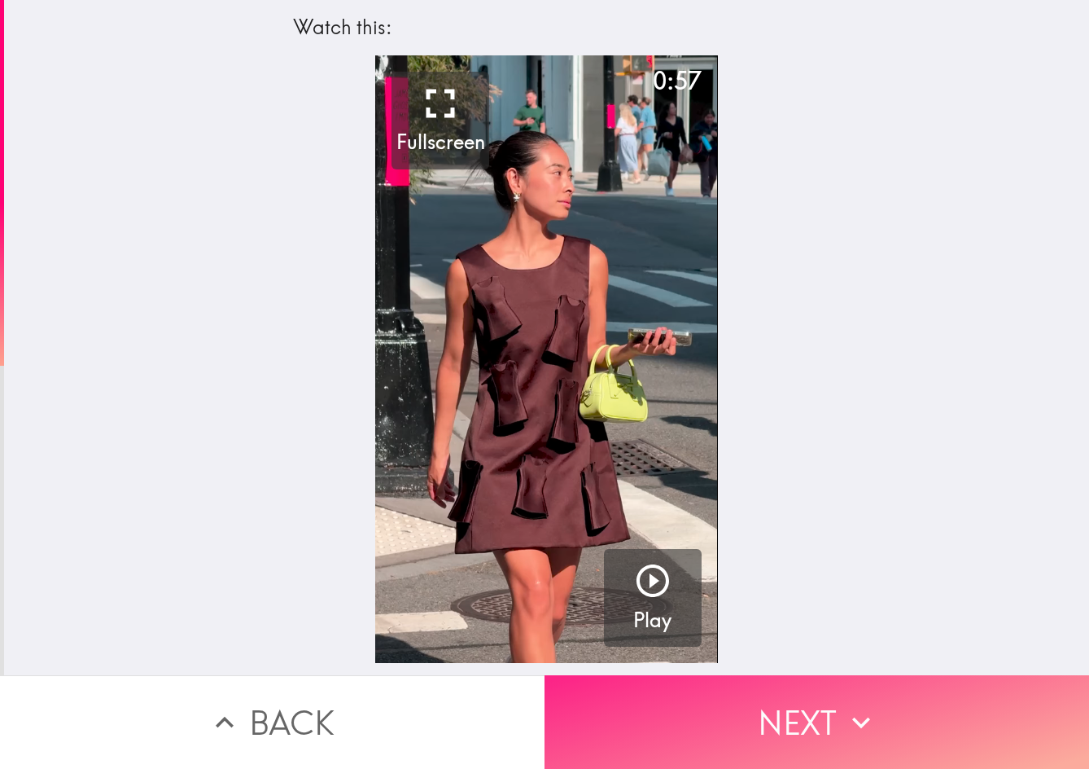
click at [844, 704] on icon "button" at bounding box center [862, 722] width 36 height 36
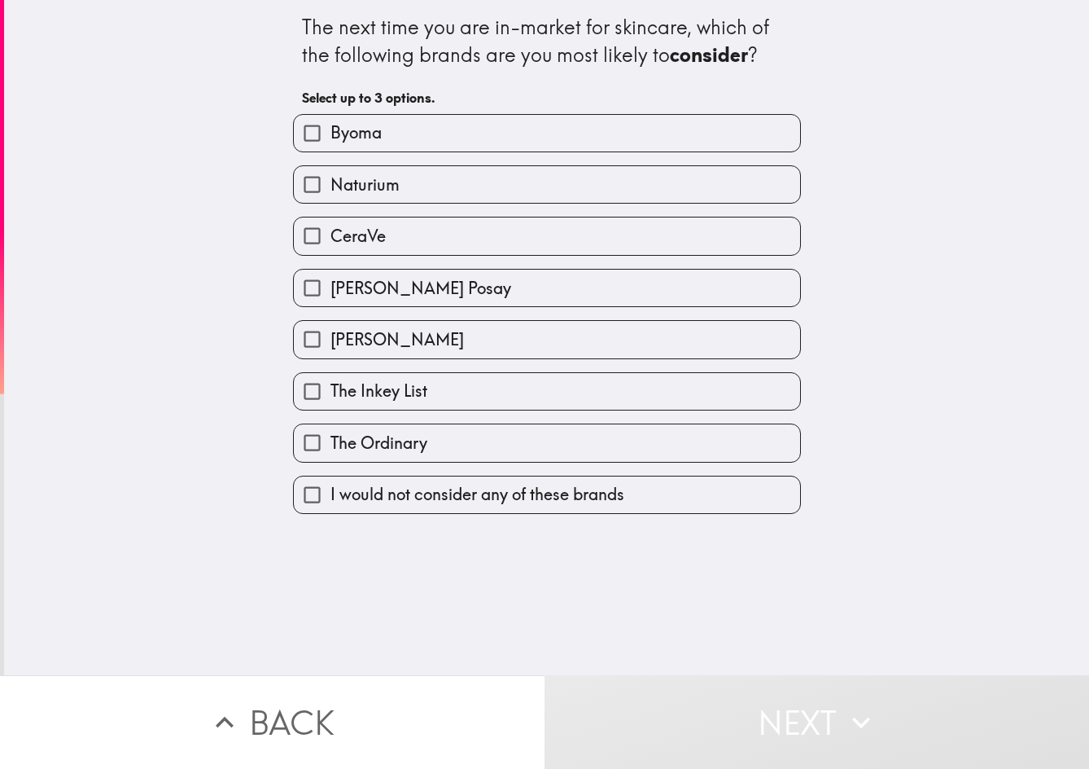
click at [535, 296] on label "[PERSON_NAME] Posay" at bounding box center [547, 288] width 506 height 37
click at [331, 296] on input "[PERSON_NAME] Posay" at bounding box center [312, 288] width 37 height 37
checkbox input "true"
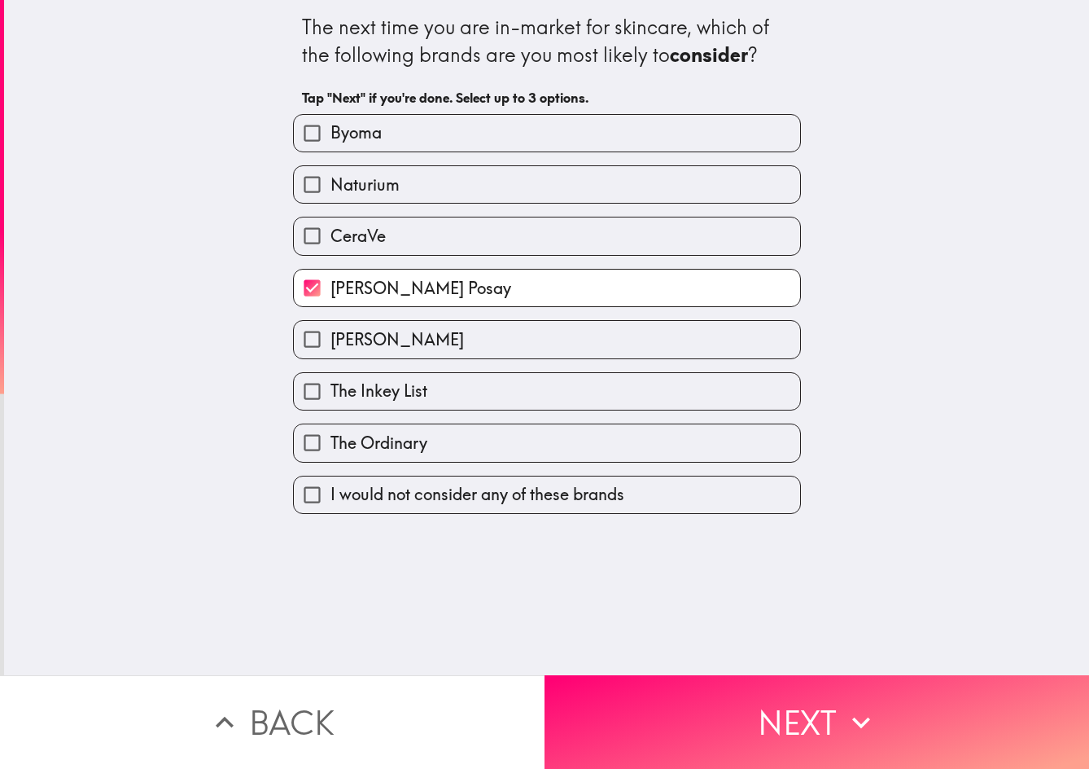
click at [432, 247] on label "CeraVe" at bounding box center [547, 235] width 506 height 37
click at [331, 247] on input "CeraVe" at bounding box center [312, 235] width 37 height 37
checkbox input "true"
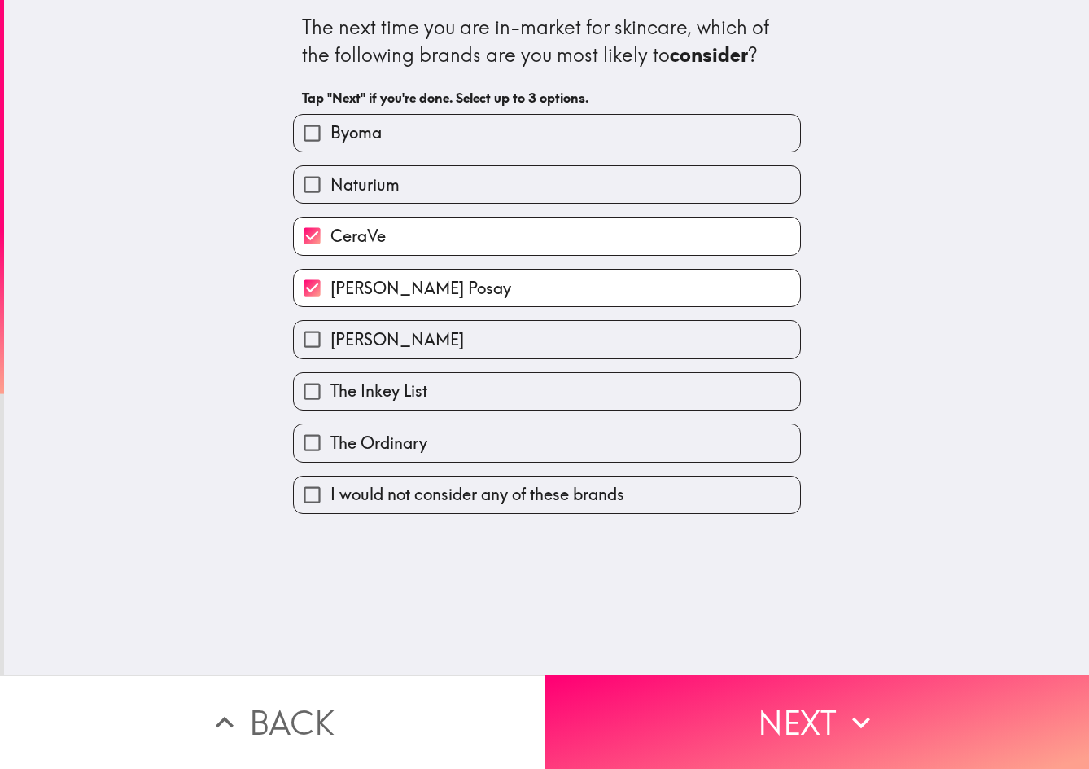
click at [431, 188] on label "Naturium" at bounding box center [547, 184] width 506 height 37
click at [331, 188] on input "Naturium" at bounding box center [312, 184] width 37 height 37
checkbox input "true"
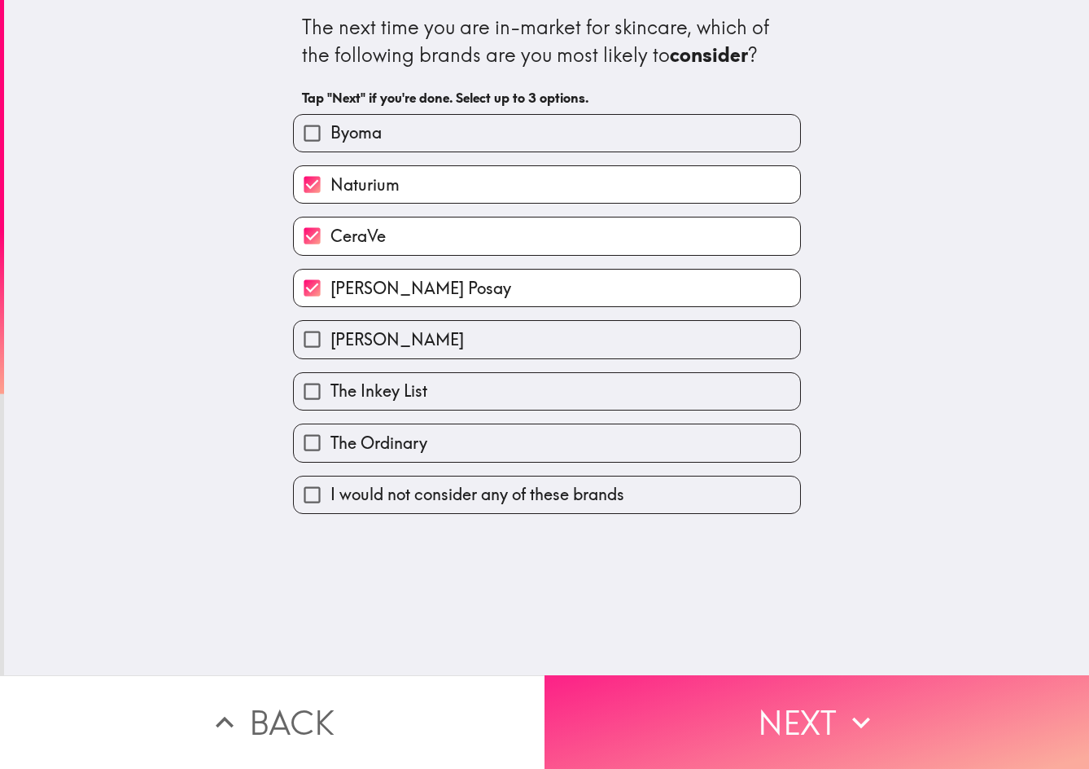
click at [761, 679] on button "Next" at bounding box center [817, 722] width 545 height 94
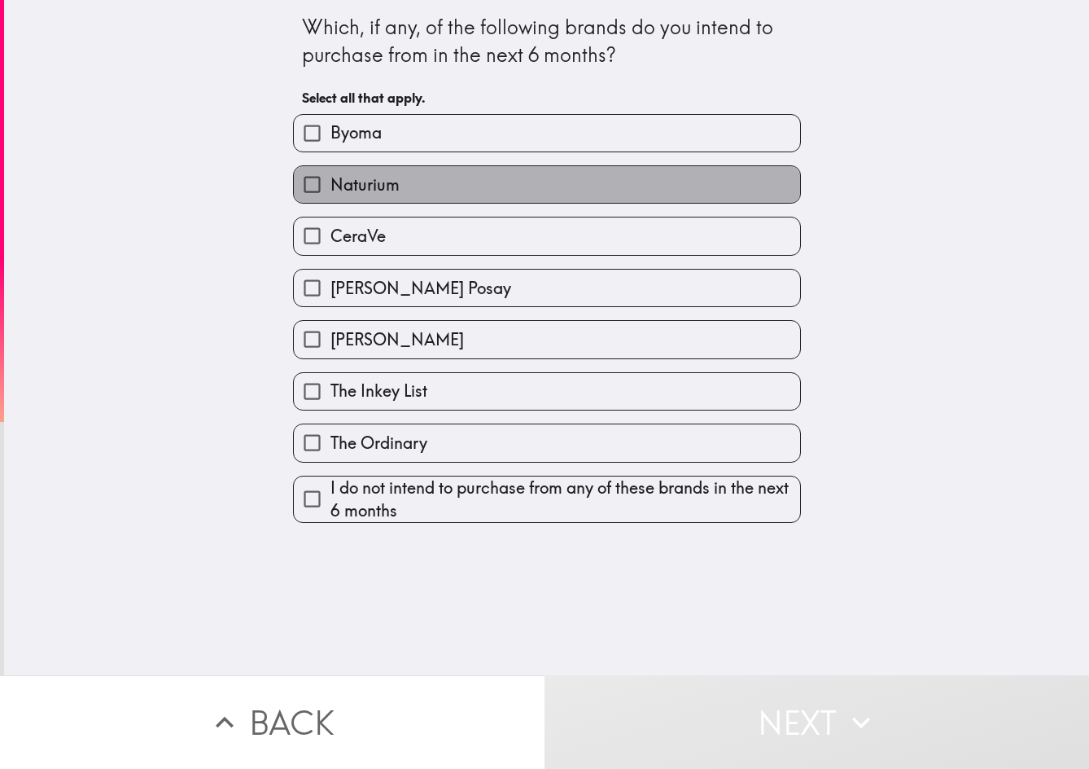
click at [520, 199] on label "Naturium" at bounding box center [547, 184] width 506 height 37
click at [331, 199] on input "Naturium" at bounding box center [312, 184] width 37 height 37
checkbox input "true"
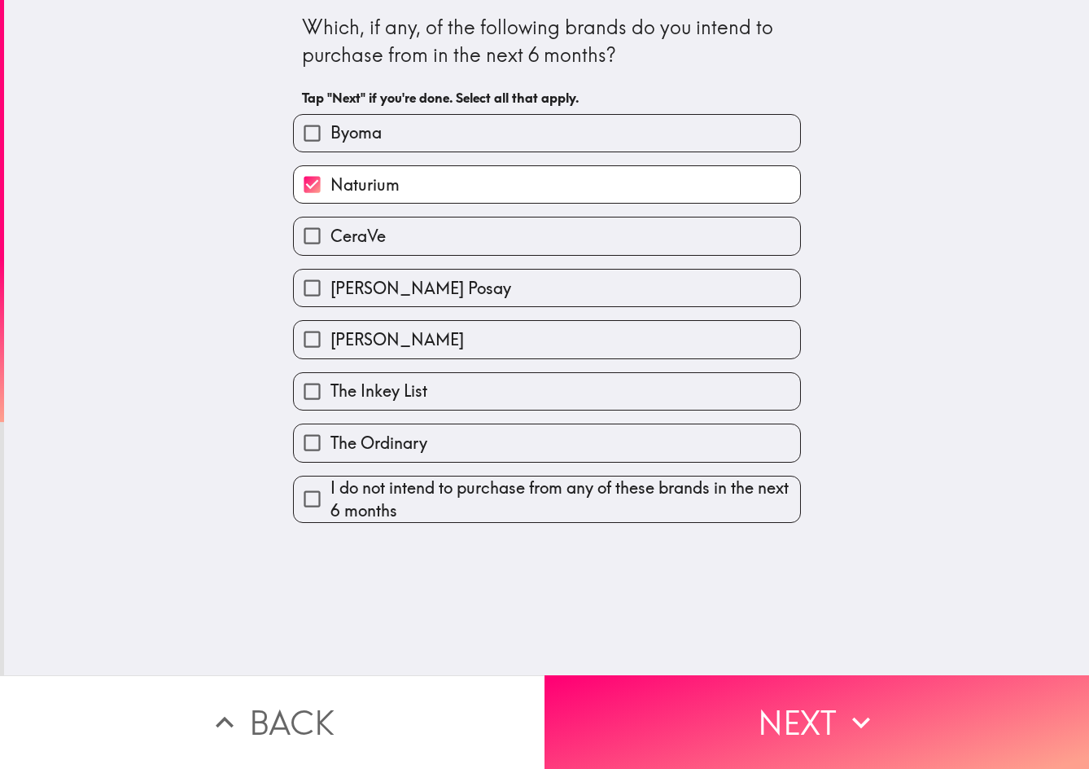
click at [506, 230] on label "CeraVe" at bounding box center [547, 235] width 506 height 37
click at [331, 230] on input "CeraVe" at bounding box center [312, 235] width 37 height 37
checkbox input "true"
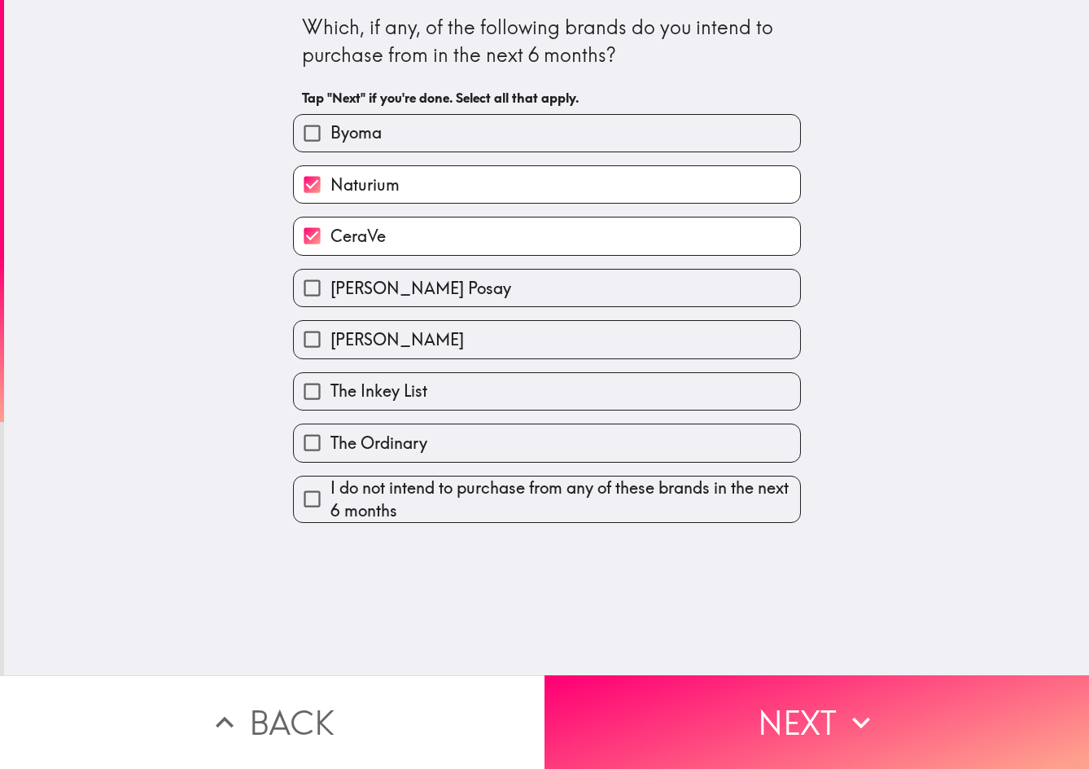
click at [510, 306] on label "[PERSON_NAME] Posay" at bounding box center [547, 288] width 506 height 37
click at [331, 306] on input "[PERSON_NAME] Posay" at bounding box center [312, 288] width 37 height 37
checkbox input "true"
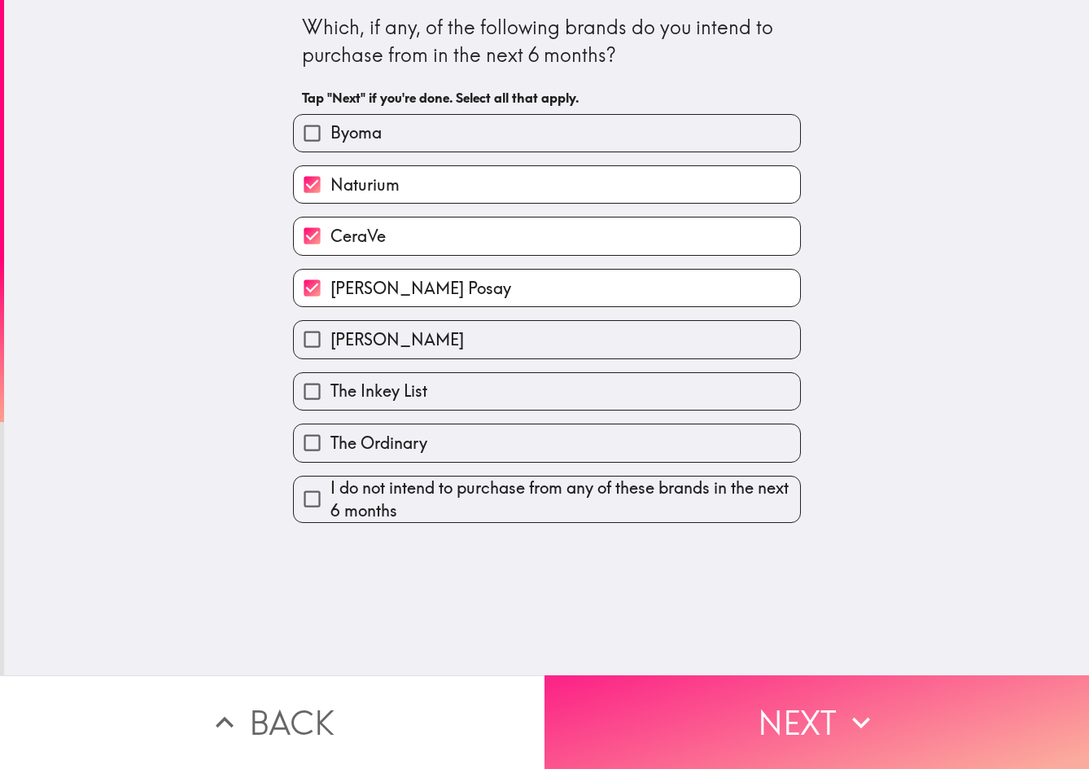
click at [784, 692] on button "Next" at bounding box center [817, 722] width 545 height 94
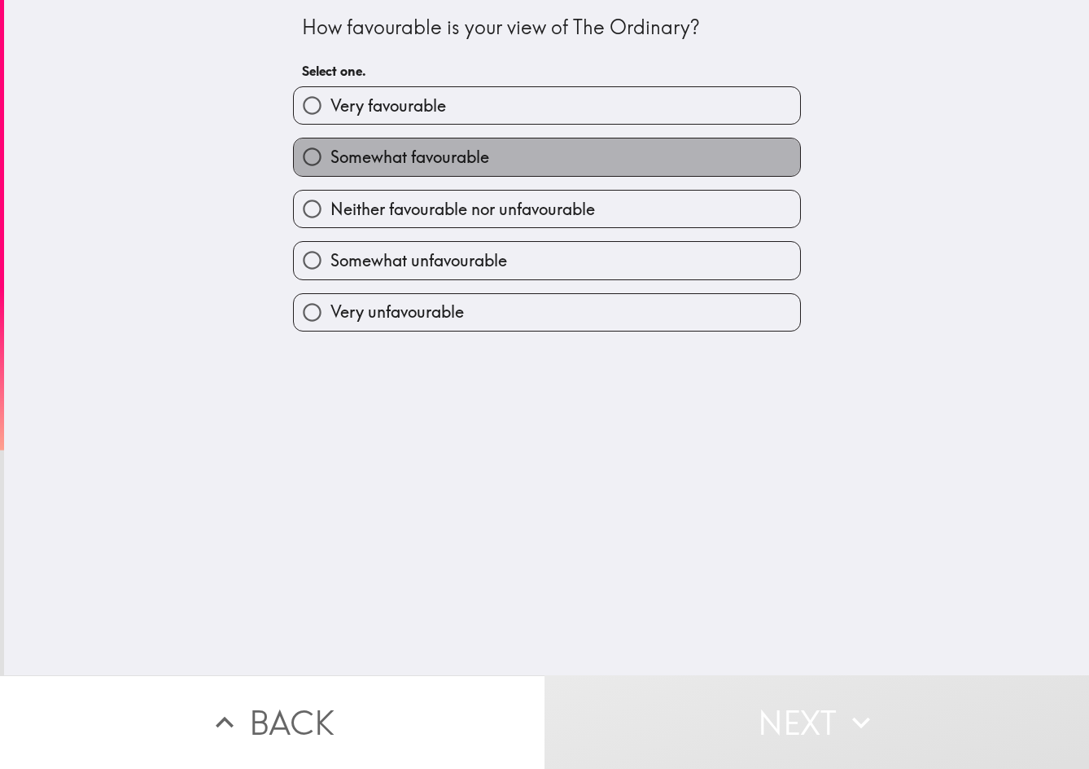
click at [552, 160] on label "Somewhat favourable" at bounding box center [547, 156] width 506 height 37
click at [331, 160] on input "Somewhat favourable" at bounding box center [312, 156] width 37 height 37
radio input "true"
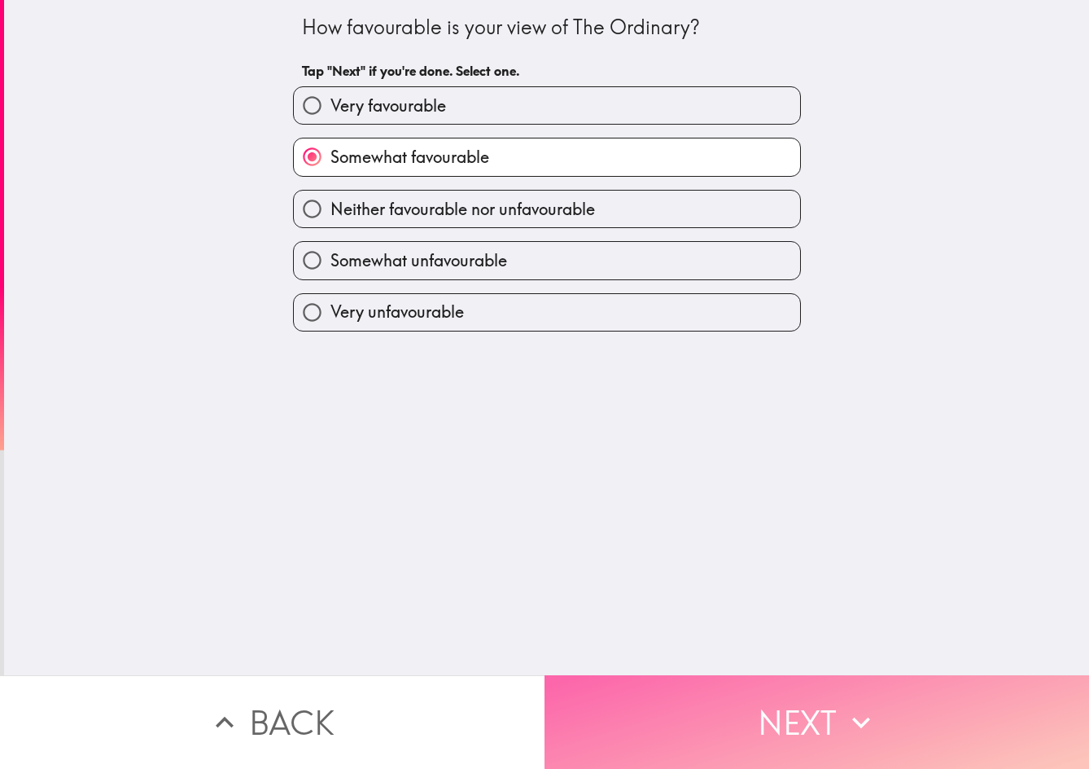
click at [818, 679] on button "Next" at bounding box center [817, 722] width 545 height 94
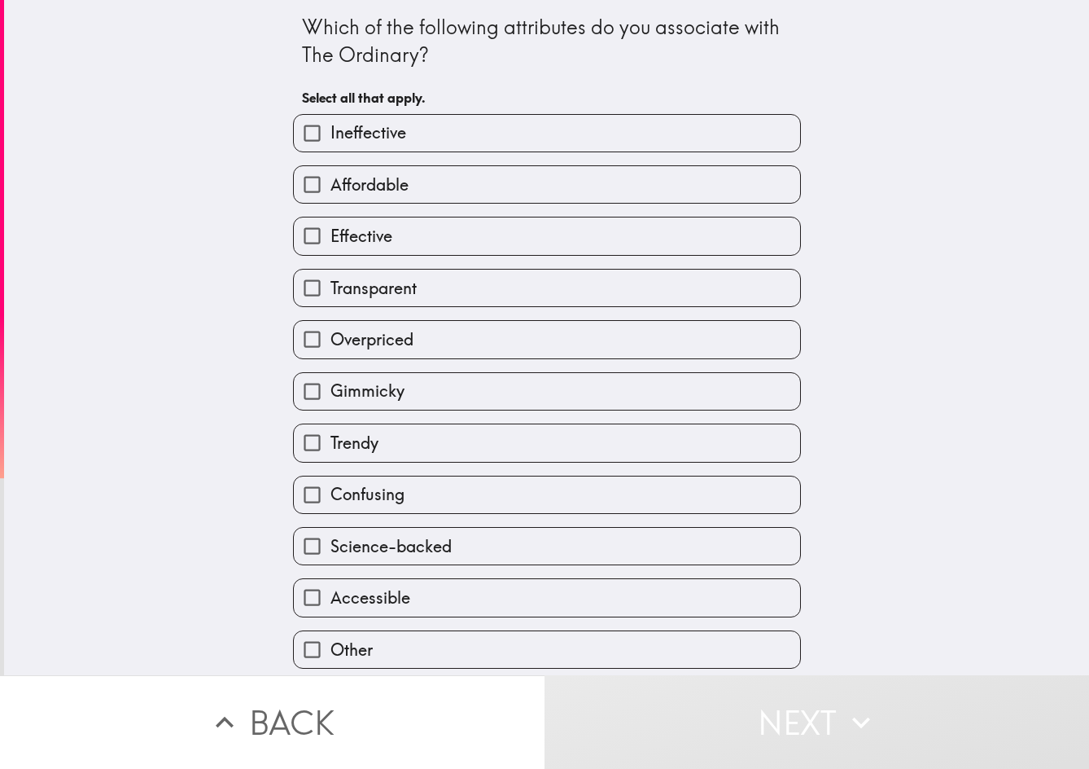
click at [496, 220] on label "Effective" at bounding box center [547, 235] width 506 height 37
click at [331, 220] on input "Effective" at bounding box center [312, 235] width 37 height 37
checkbox input "true"
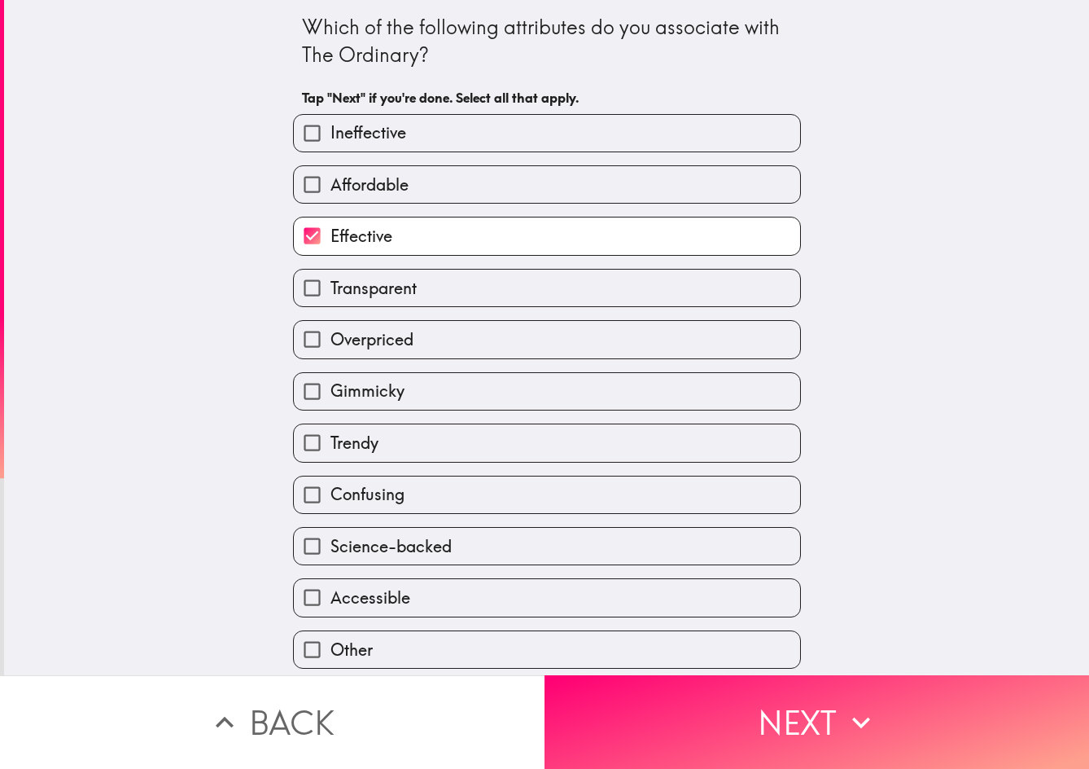
scroll to position [15, 0]
click at [525, 427] on label "Trendy" at bounding box center [547, 442] width 506 height 37
click at [331, 427] on input "Trendy" at bounding box center [312, 442] width 37 height 37
checkbox input "true"
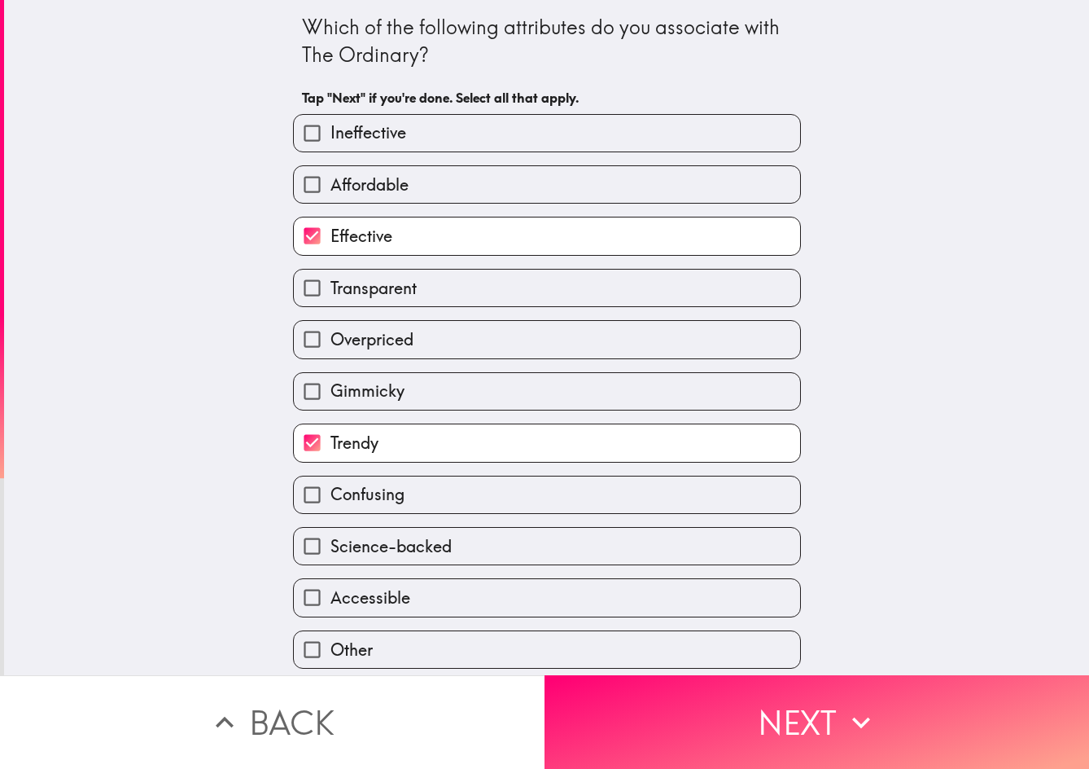
click at [576, 588] on label "Accessible" at bounding box center [547, 597] width 506 height 37
click at [331, 588] on input "Accessible" at bounding box center [312, 597] width 37 height 37
checkbox input "true"
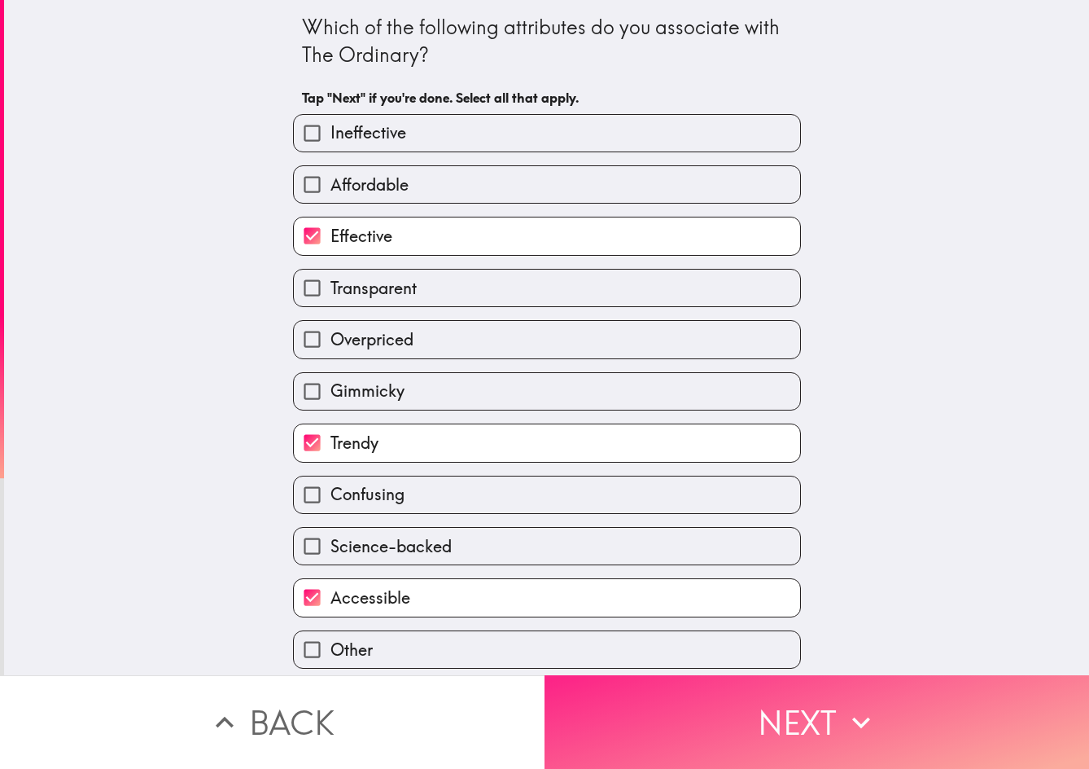
click at [727, 695] on button "Next" at bounding box center [817, 722] width 545 height 94
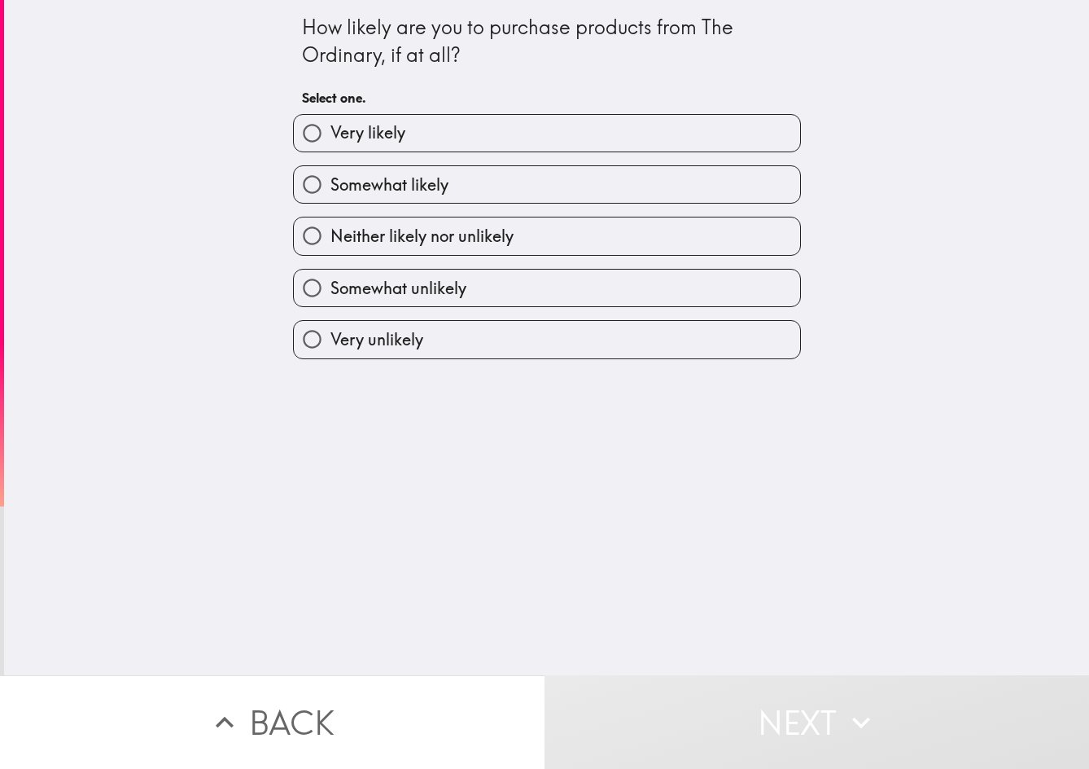
click at [563, 230] on label "Neither likely nor unlikely" at bounding box center [547, 235] width 506 height 37
click at [331, 230] on input "Neither likely nor unlikely" at bounding box center [312, 235] width 37 height 37
radio input "true"
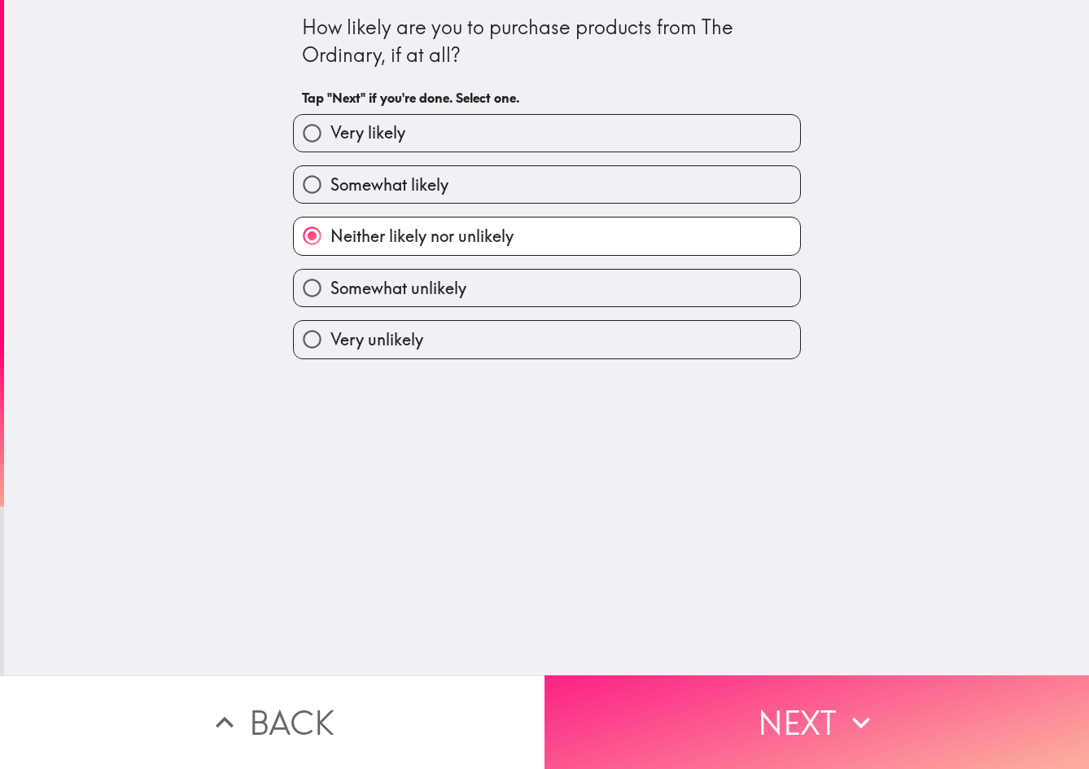
click at [820, 696] on button "Next" at bounding box center [817, 722] width 545 height 94
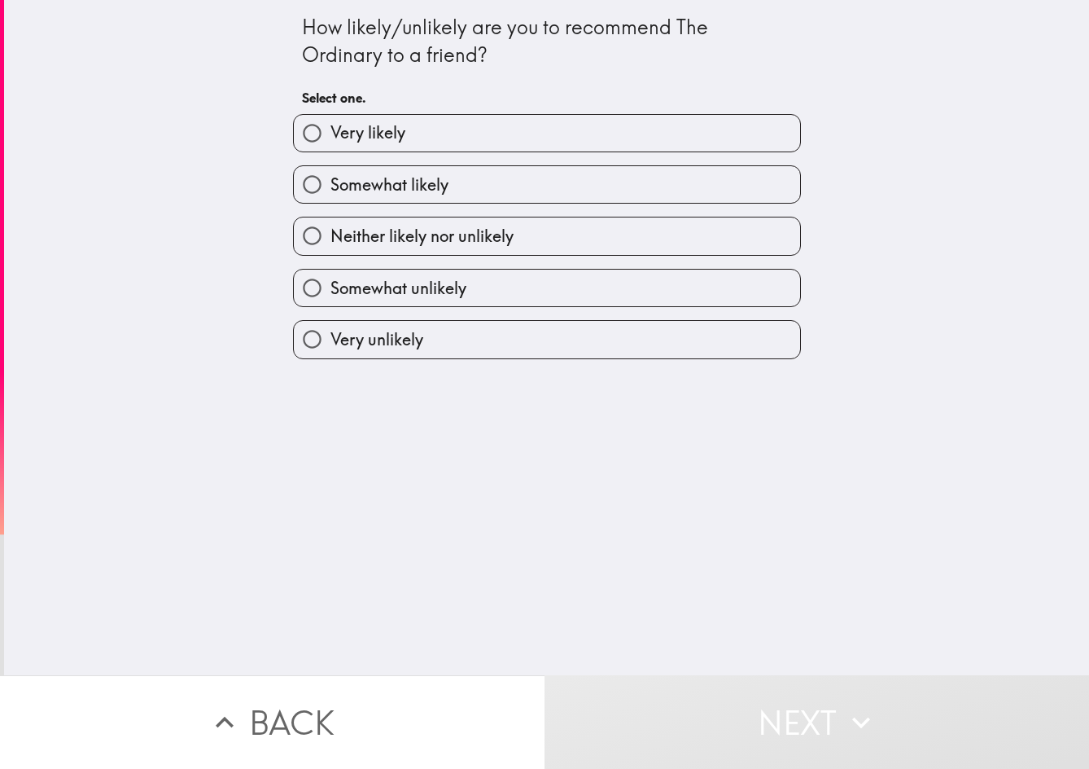
click at [484, 282] on label "Somewhat unlikely" at bounding box center [547, 288] width 506 height 37
click at [331, 282] on input "Somewhat unlikely" at bounding box center [312, 288] width 37 height 37
radio input "true"
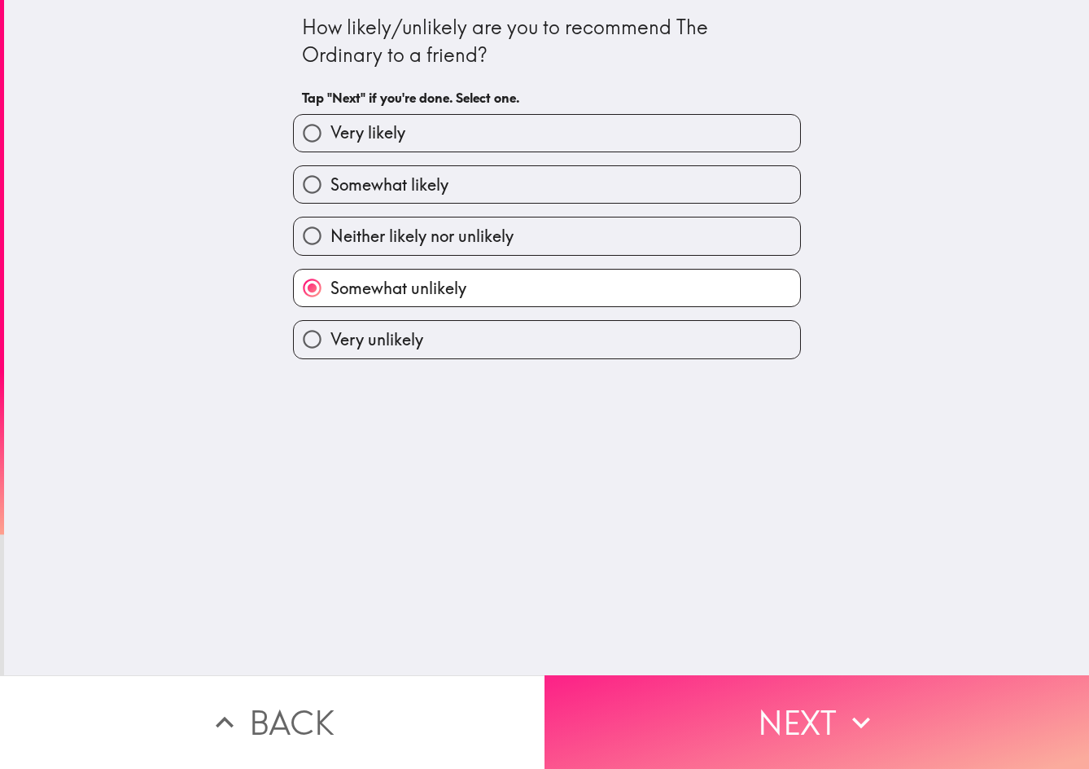
click at [779, 703] on button "Next" at bounding box center [817, 722] width 545 height 94
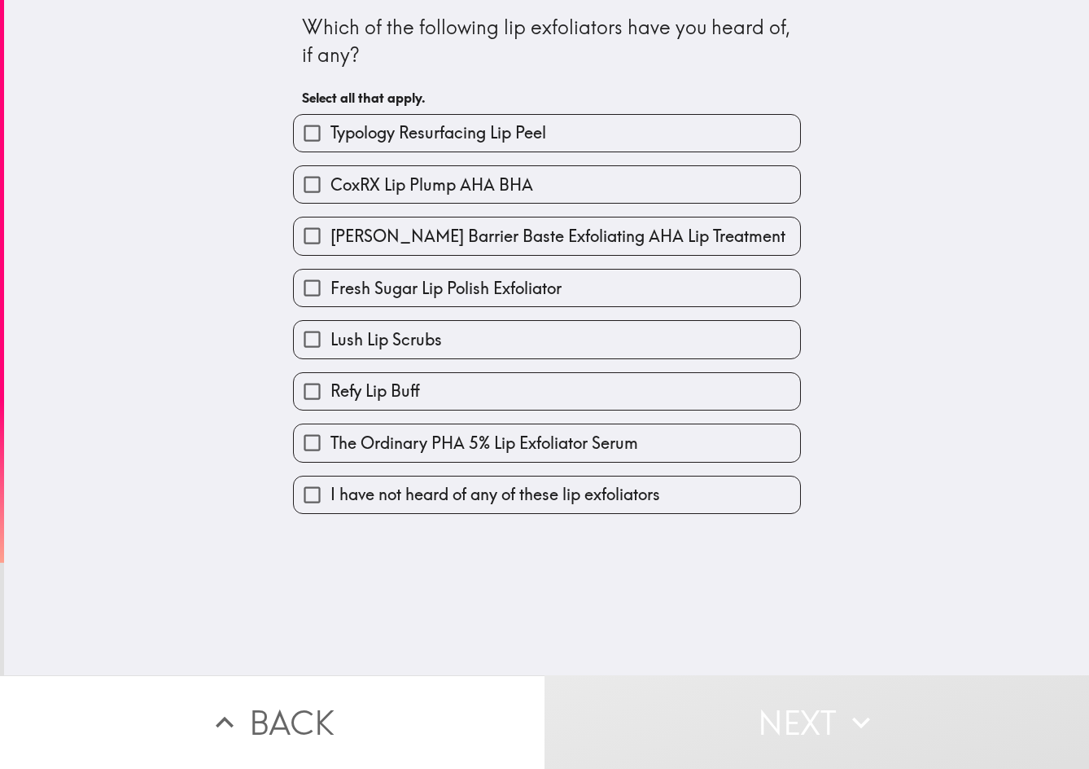
click at [653, 423] on div "The Ordinary PHA 5% Lip Exfoliator Serum" at bounding box center [540, 435] width 521 height 51
click at [647, 445] on label "The Ordinary PHA 5% Lip Exfoliator Serum" at bounding box center [547, 442] width 506 height 37
click at [331, 445] on input "The Ordinary PHA 5% Lip Exfoliator Serum" at bounding box center [312, 442] width 37 height 37
checkbox input "true"
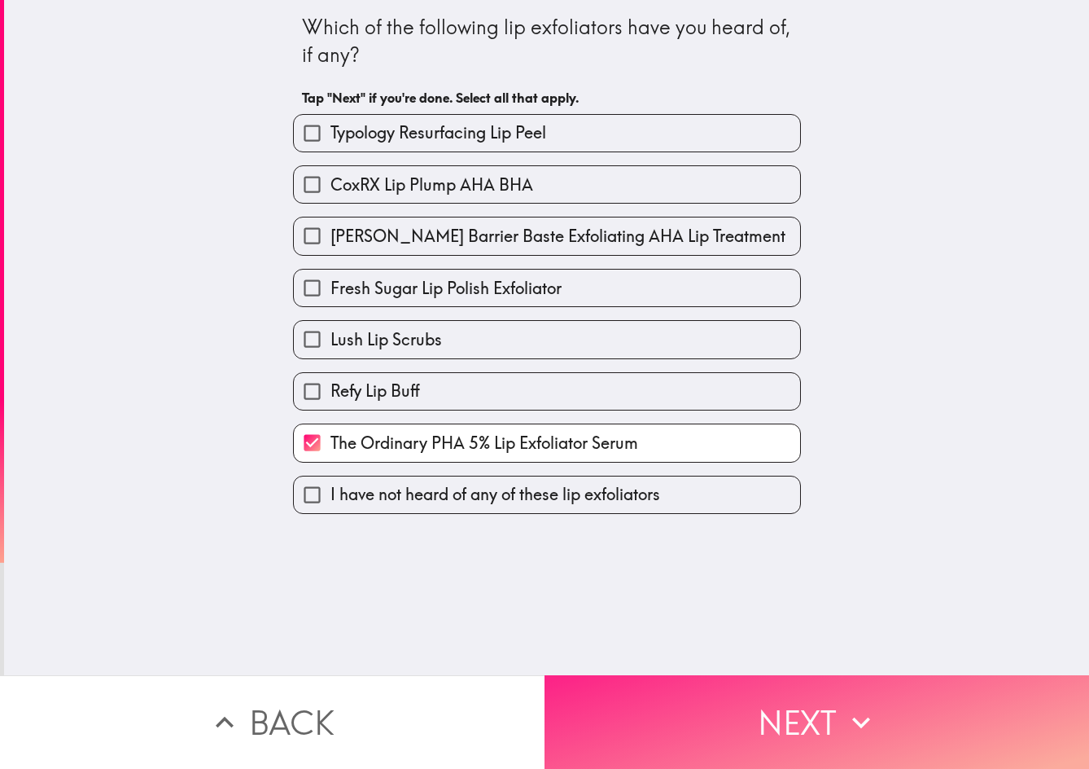
click at [739, 708] on button "Next" at bounding box center [817, 722] width 545 height 94
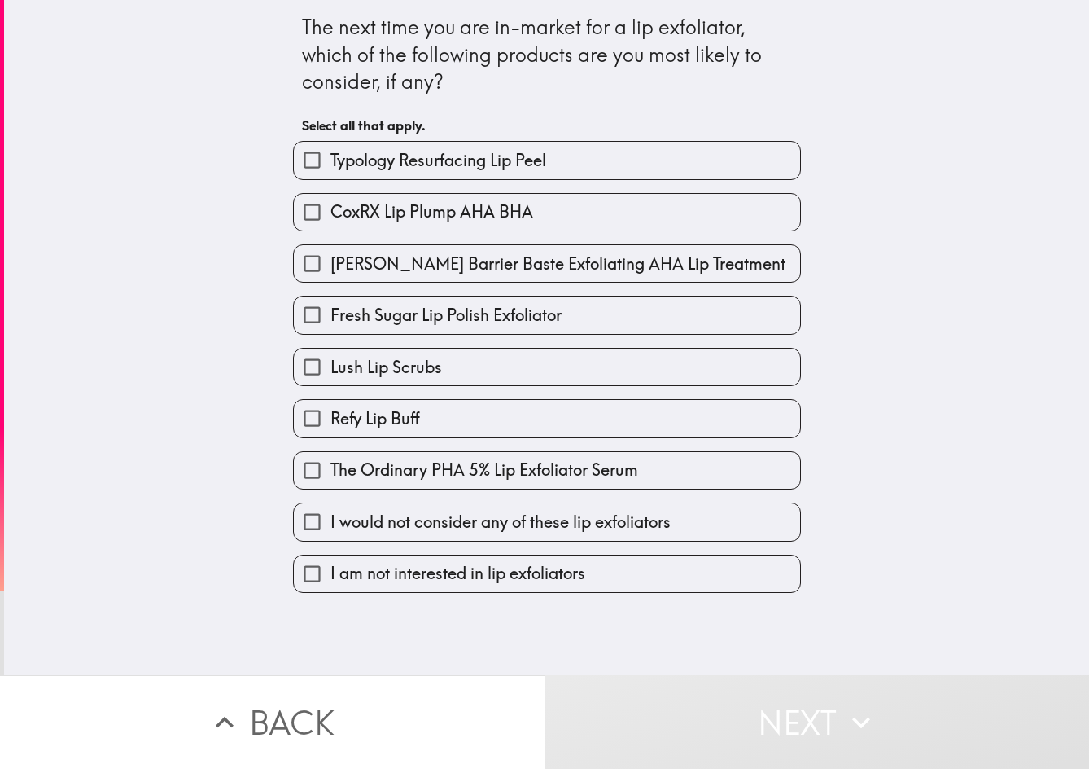
click at [629, 481] on span "The Ordinary PHA 5% Lip Exfoliator Serum" at bounding box center [485, 469] width 308 height 23
click at [331, 484] on input "The Ordinary PHA 5% Lip Exfoliator Serum" at bounding box center [312, 470] width 37 height 37
checkbox input "true"
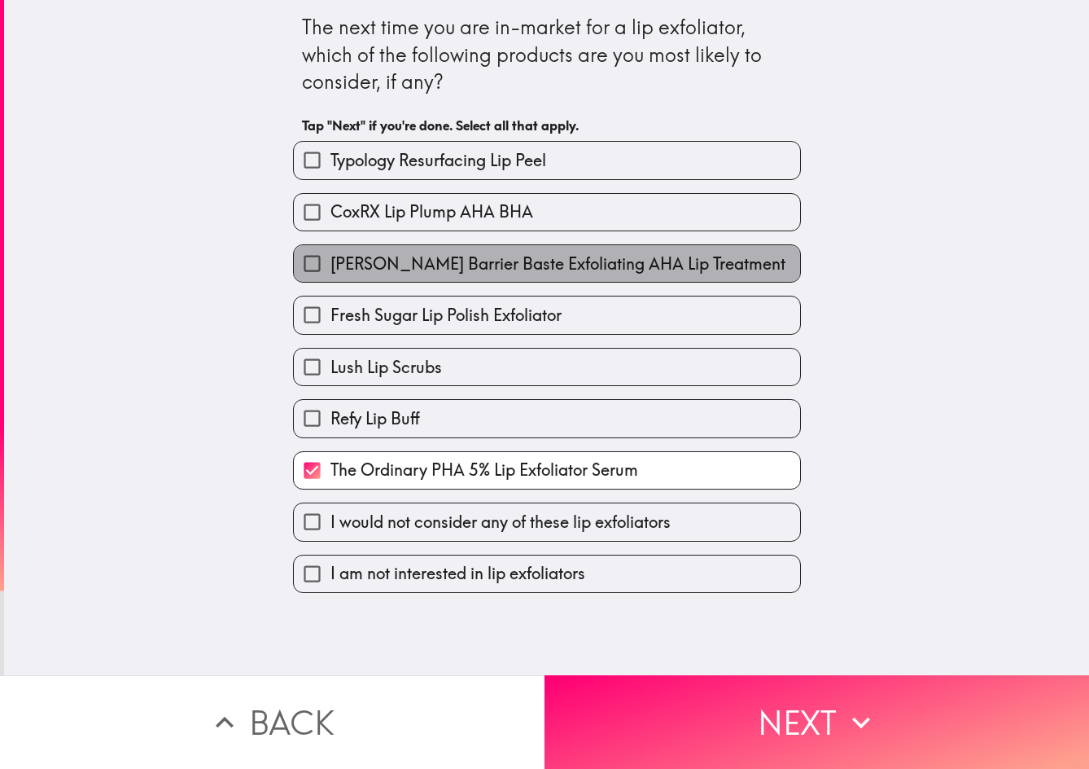
click at [537, 273] on span "[PERSON_NAME] Barrier Baste Exfoliating AHA Lip Treatment" at bounding box center [558, 263] width 455 height 23
click at [331, 273] on input "[PERSON_NAME] Barrier Baste Exfoliating AHA Lip Treatment" at bounding box center [312, 263] width 37 height 37
checkbox input "true"
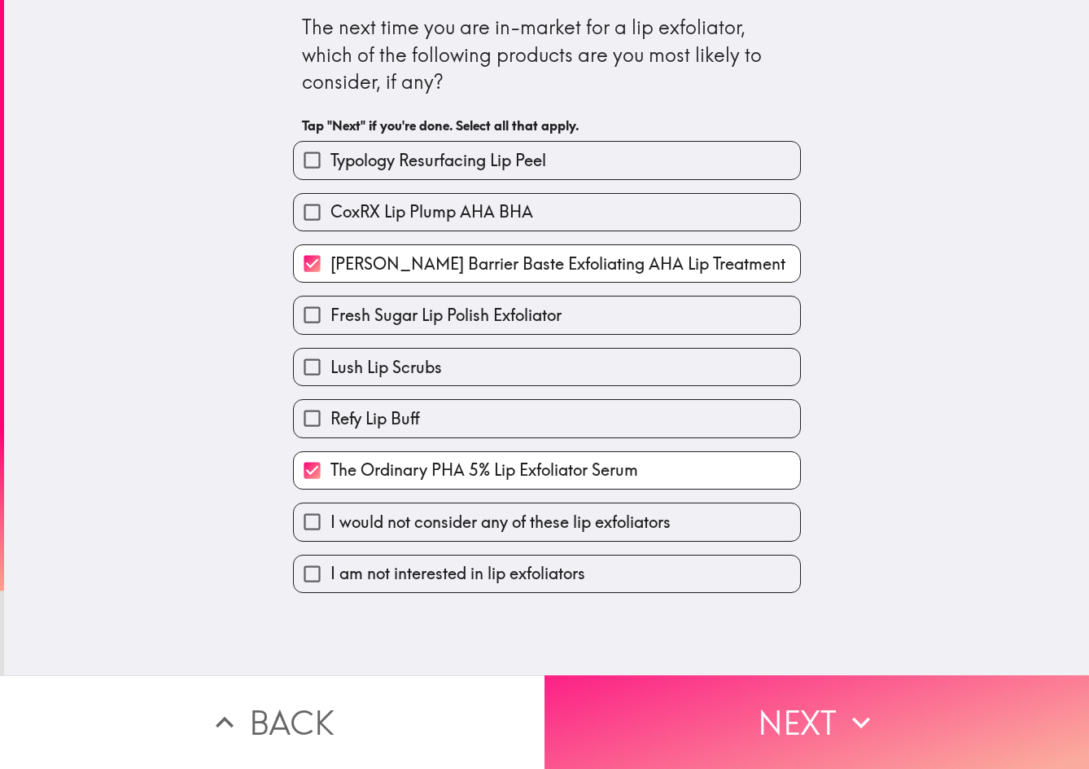
click at [855, 718] on icon "button" at bounding box center [862, 722] width 36 height 36
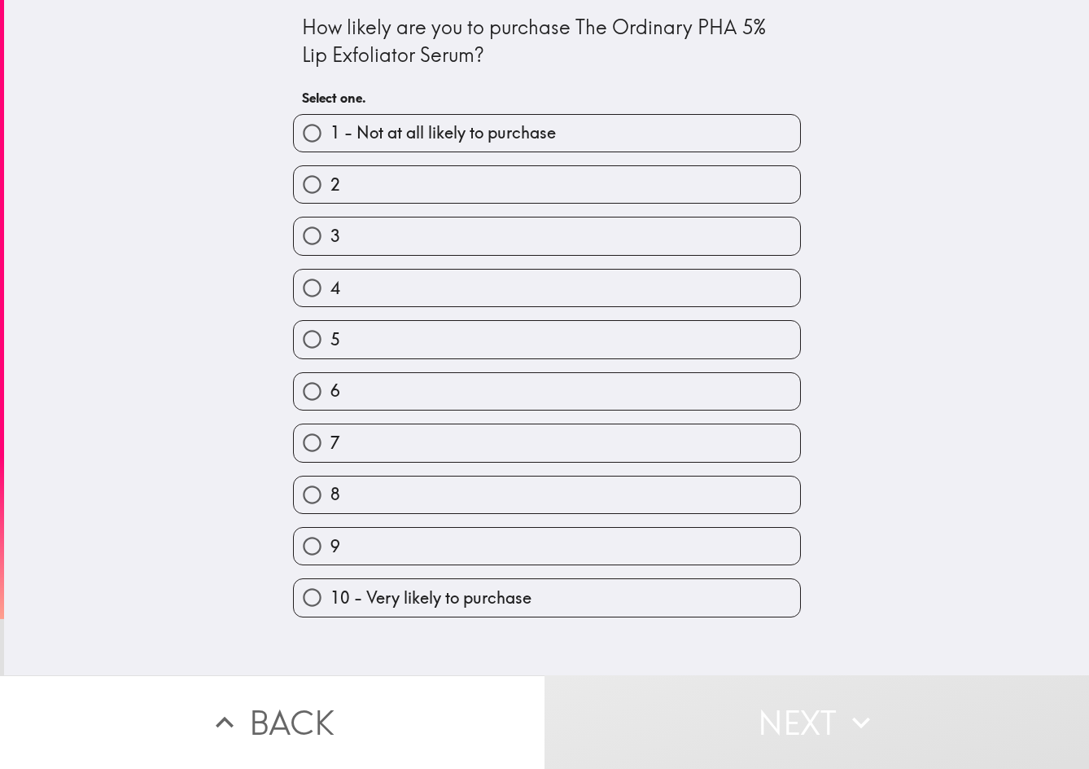
click at [675, 451] on label "7" at bounding box center [547, 442] width 506 height 37
click at [331, 451] on input "7" at bounding box center [312, 442] width 37 height 37
radio input "true"
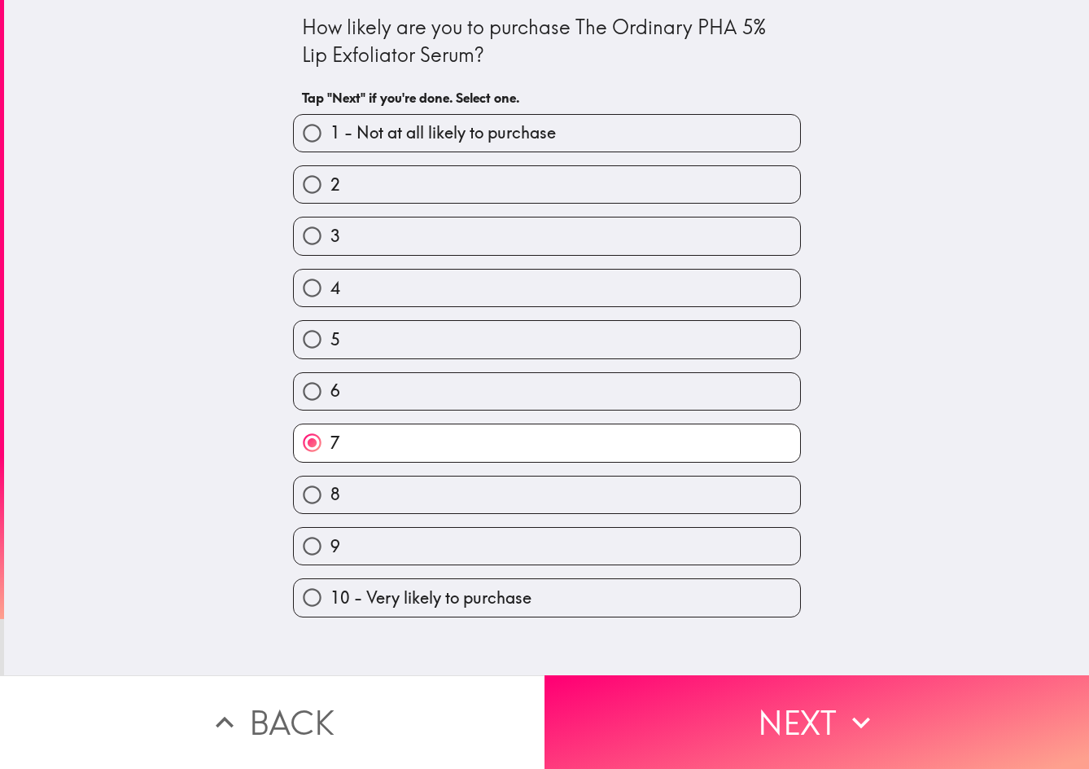
click at [795, 743] on button "Next" at bounding box center [817, 722] width 545 height 94
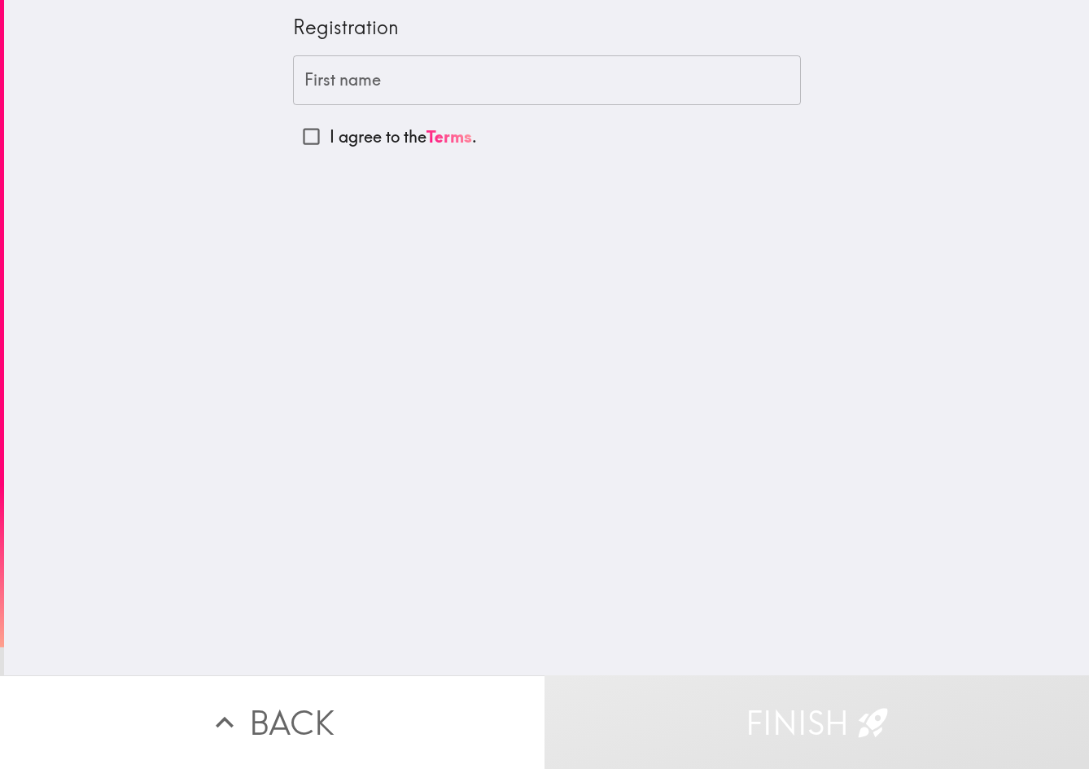
click at [536, 93] on input "First name" at bounding box center [547, 80] width 508 height 50
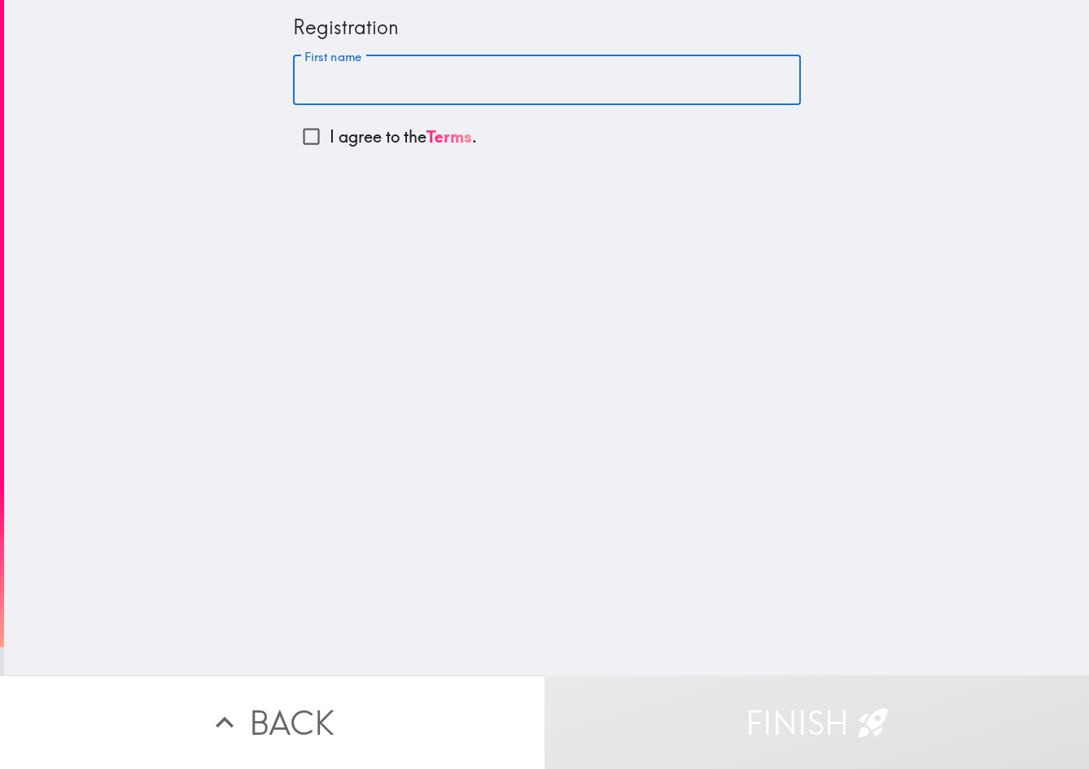
click at [330, 133] on p "I agree to the Terms ." at bounding box center [403, 136] width 147 height 23
click at [329, 133] on input "I agree to the Terms ." at bounding box center [311, 136] width 37 height 37
checkbox input "true"
click at [357, 88] on div "First name First name" at bounding box center [547, 80] width 508 height 50
type input "[PERSON_NAME]"
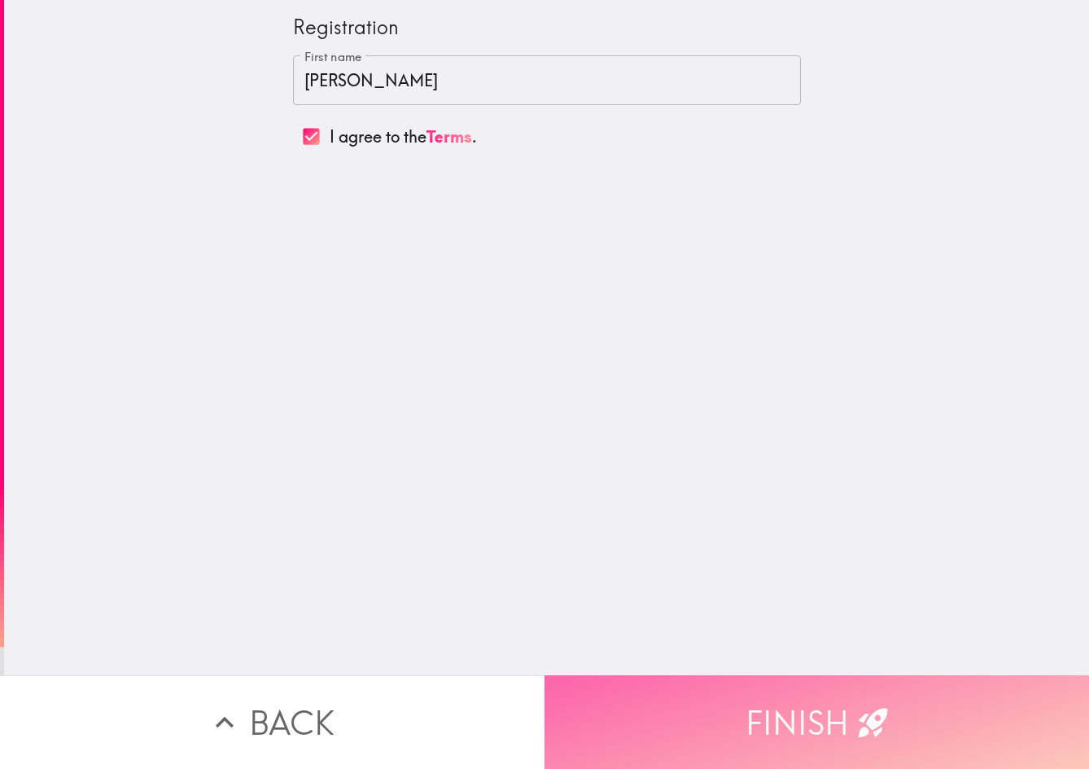
click at [857, 704] on icon "button" at bounding box center [874, 722] width 36 height 36
